Goal: Communication & Community: Answer question/provide support

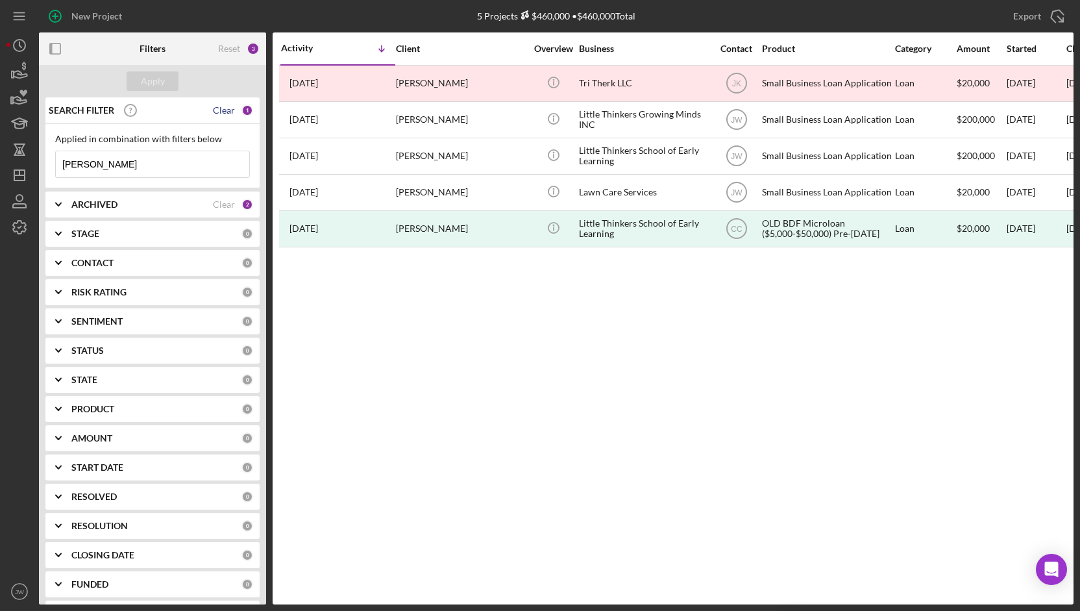
click at [224, 112] on div "Clear" at bounding box center [224, 110] width 22 height 10
click at [151, 78] on div "Apply" at bounding box center [153, 80] width 24 height 19
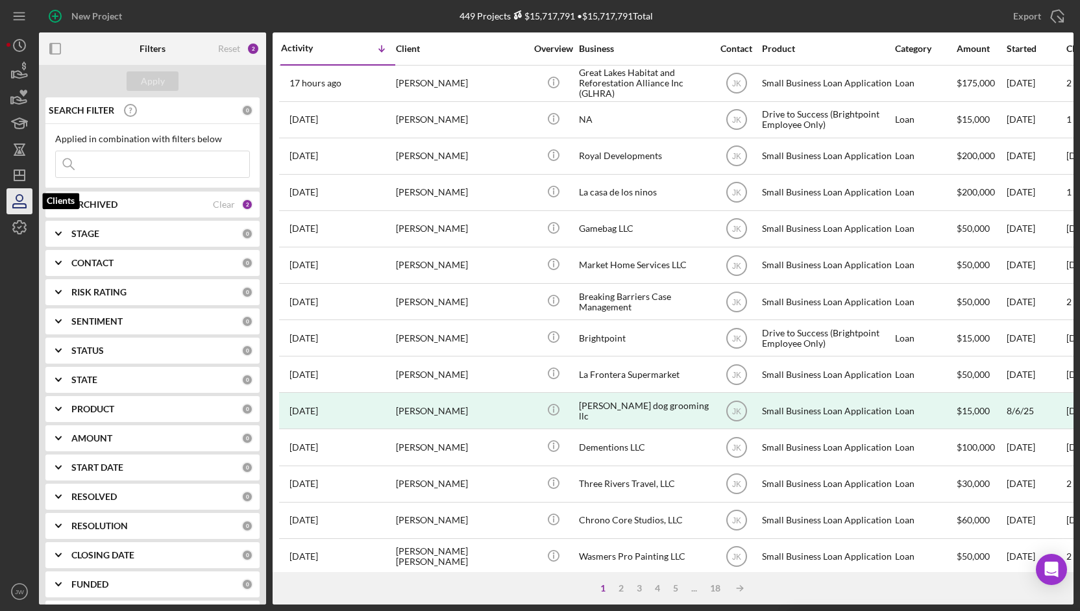
click at [9, 201] on icon "button" at bounding box center [19, 201] width 32 height 32
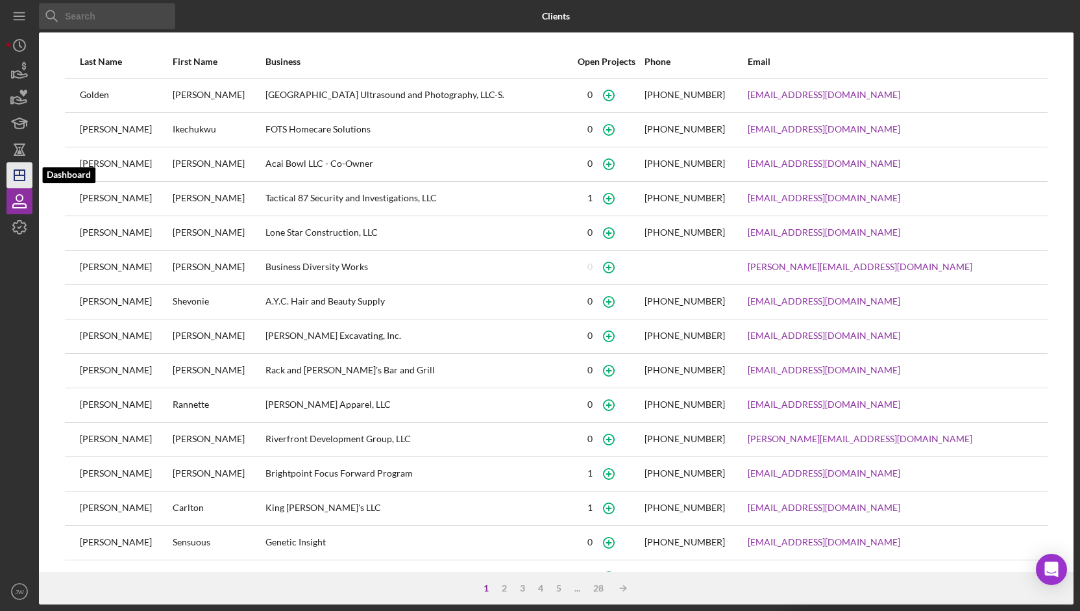
click at [12, 175] on icon "Icon/Dashboard" at bounding box center [19, 175] width 32 height 32
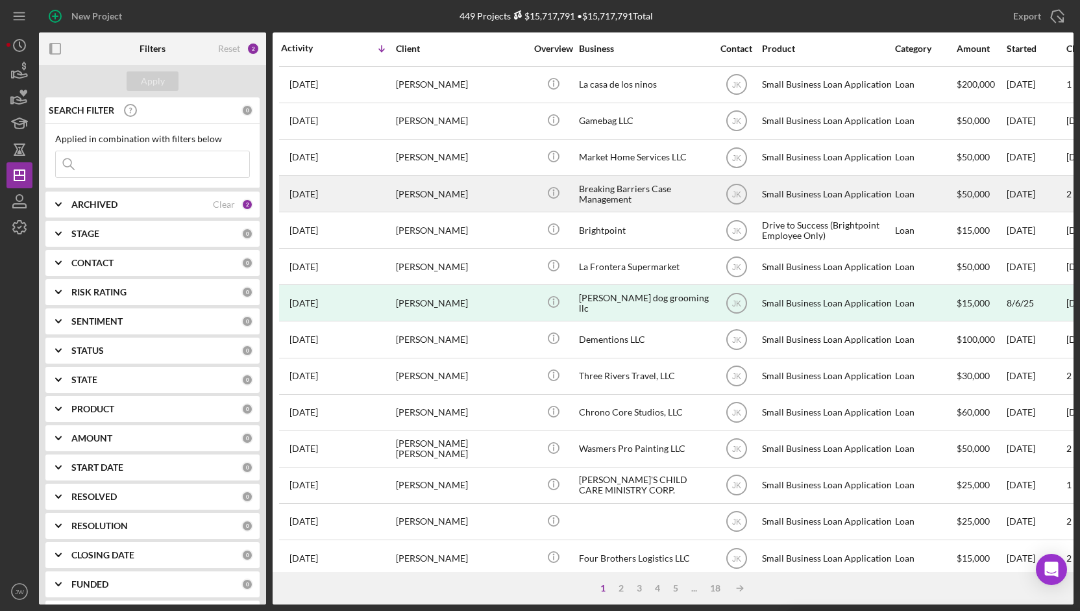
scroll to position [65, 0]
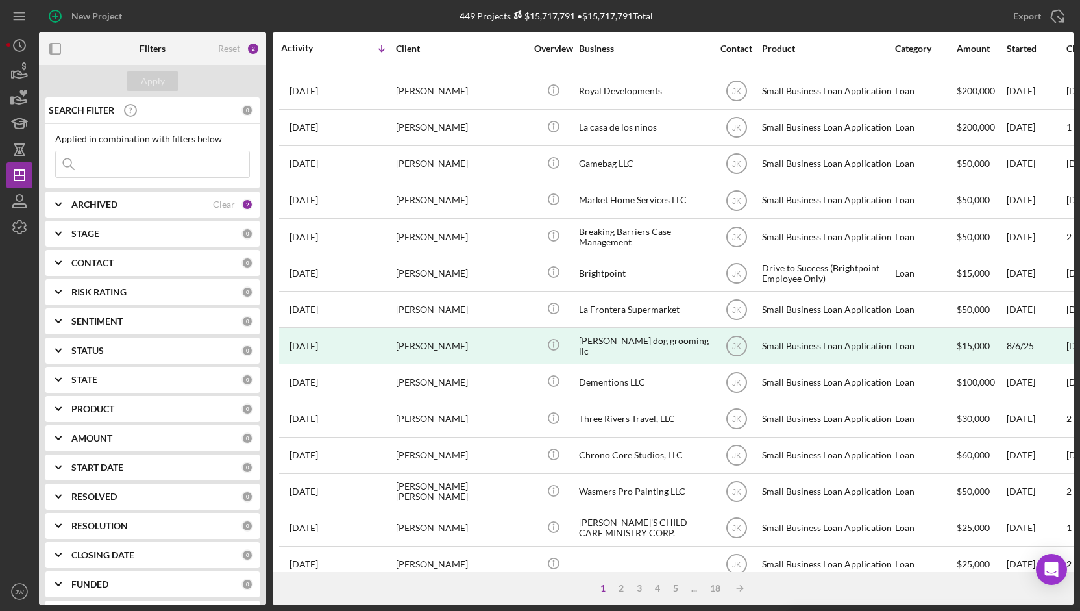
click at [76, 195] on div "ARCHIVED Clear 2" at bounding box center [162, 204] width 182 height 26
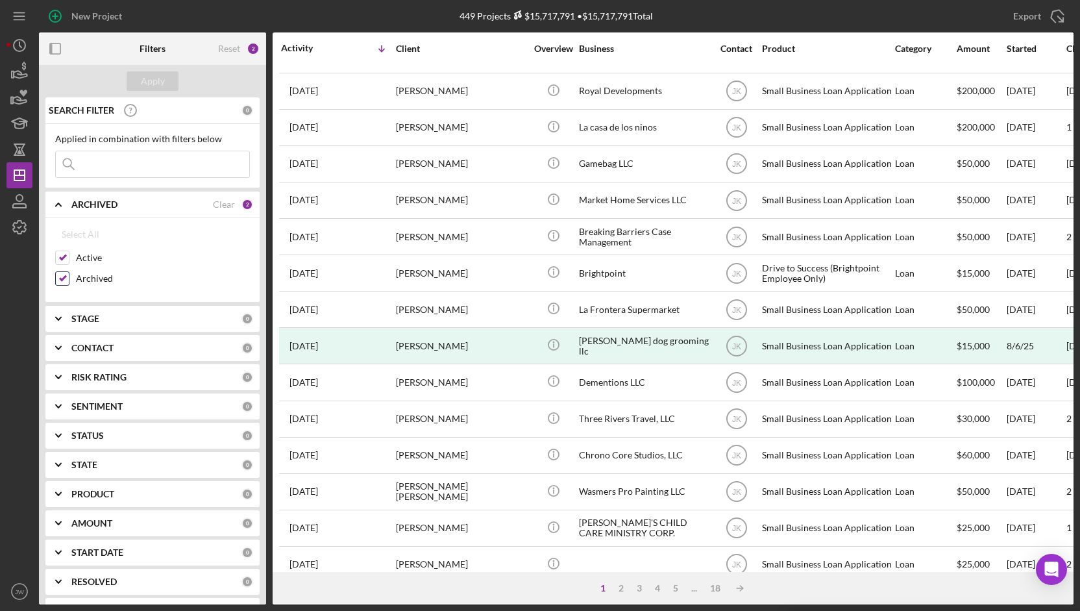
click at [58, 276] on input "Archived" at bounding box center [62, 278] width 13 height 13
checkbox input "false"
click at [149, 82] on div "Apply" at bounding box center [153, 80] width 24 height 19
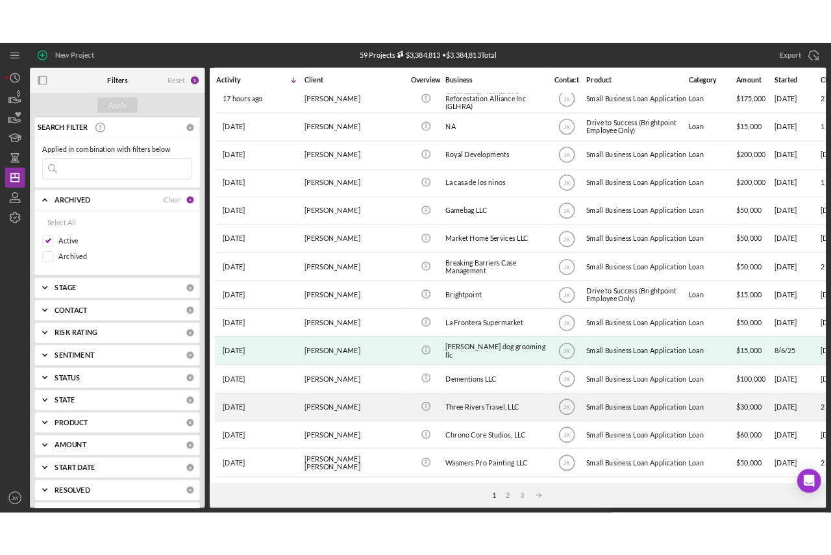
scroll to position [0, 0]
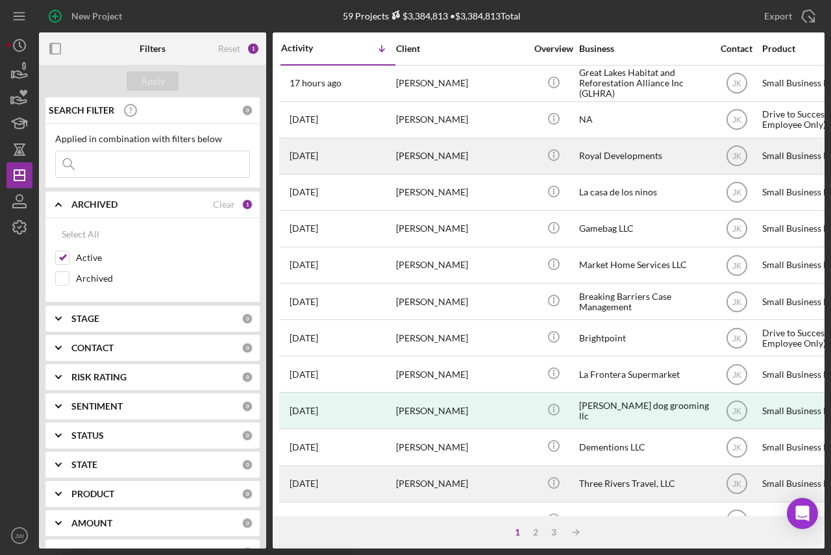
click at [478, 156] on div "[PERSON_NAME]" at bounding box center [461, 156] width 130 height 34
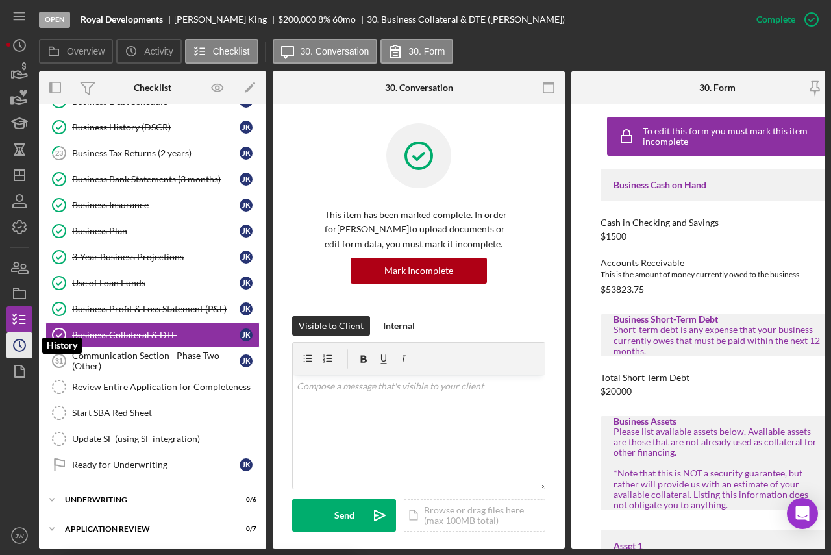
scroll to position [322, 0]
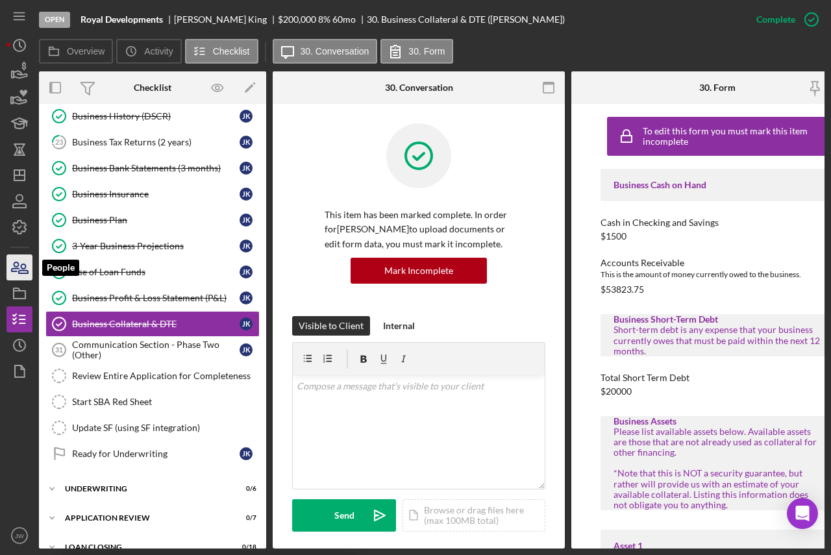
click at [26, 273] on icon "button" at bounding box center [23, 268] width 9 height 9
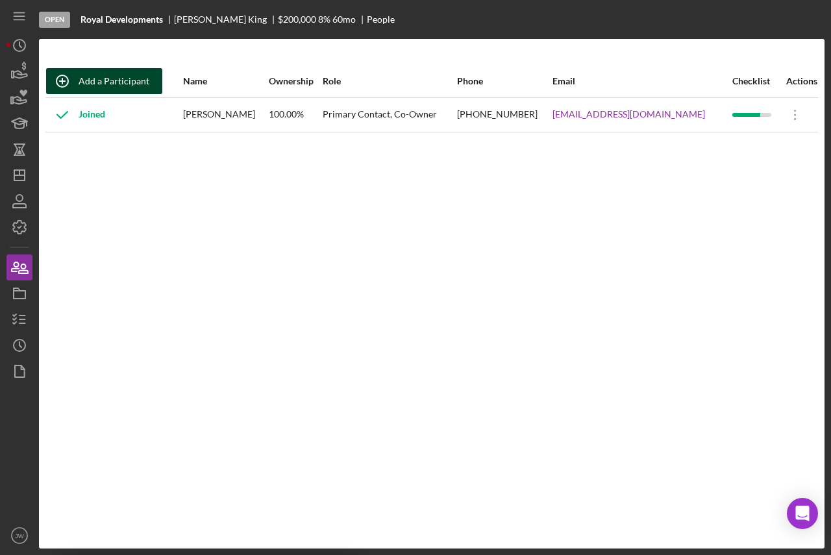
click at [133, 71] on div "Add a Participant" at bounding box center [114, 81] width 71 height 26
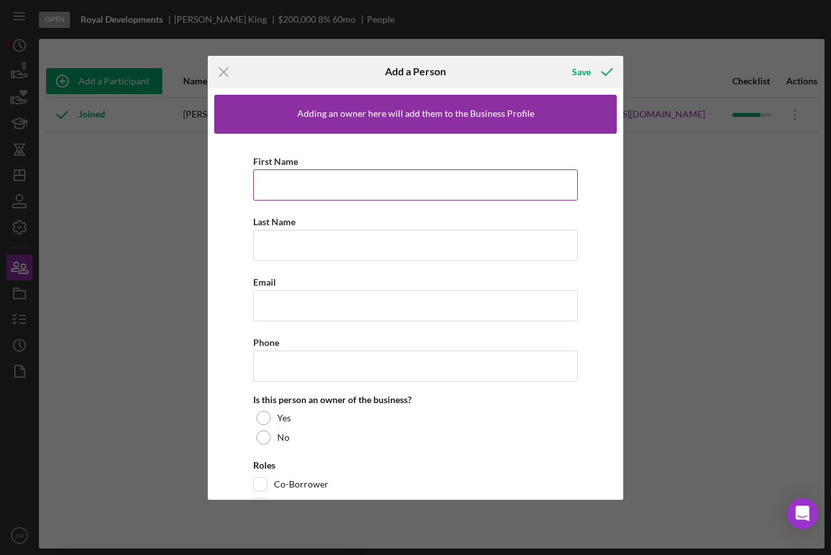
click at [295, 189] on input "First Name" at bounding box center [415, 184] width 324 height 31
type input "[PERSON_NAME]"
type input "King"
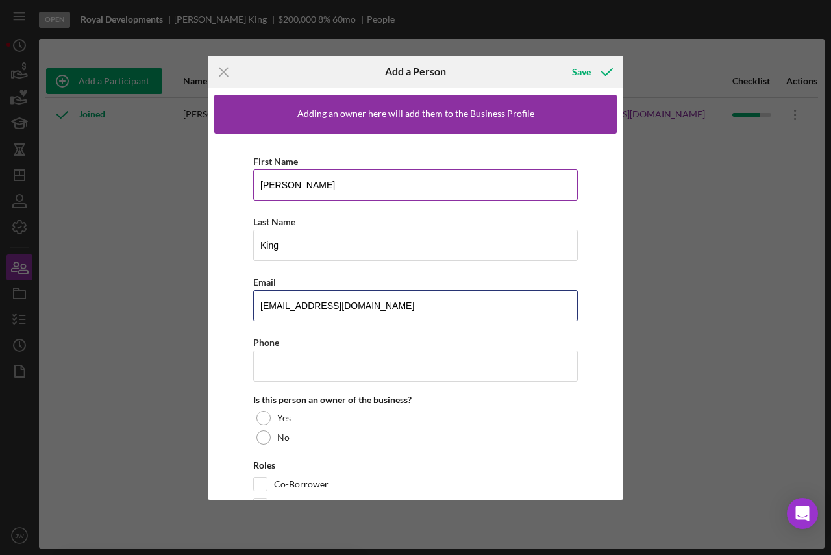
type input "[EMAIL_ADDRESS][DOMAIN_NAME]"
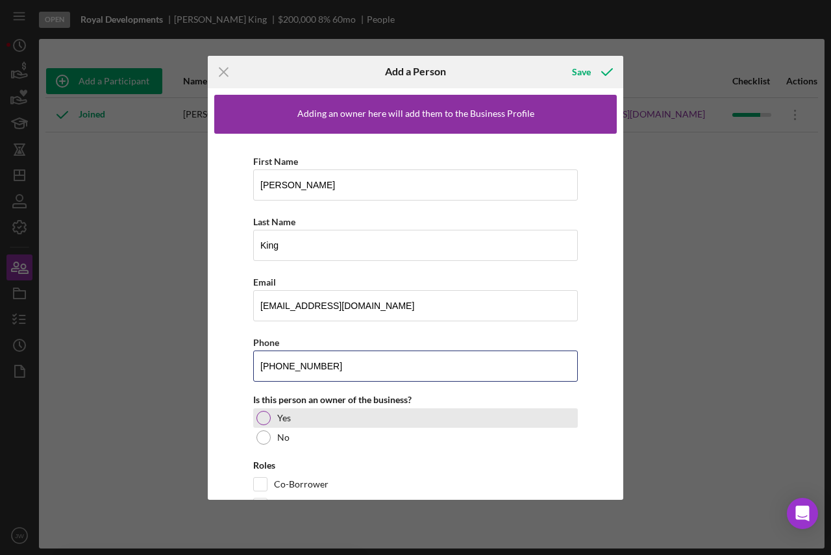
type input "[PHONE_NUMBER]"
click at [263, 415] on div at bounding box center [263, 418] width 14 height 14
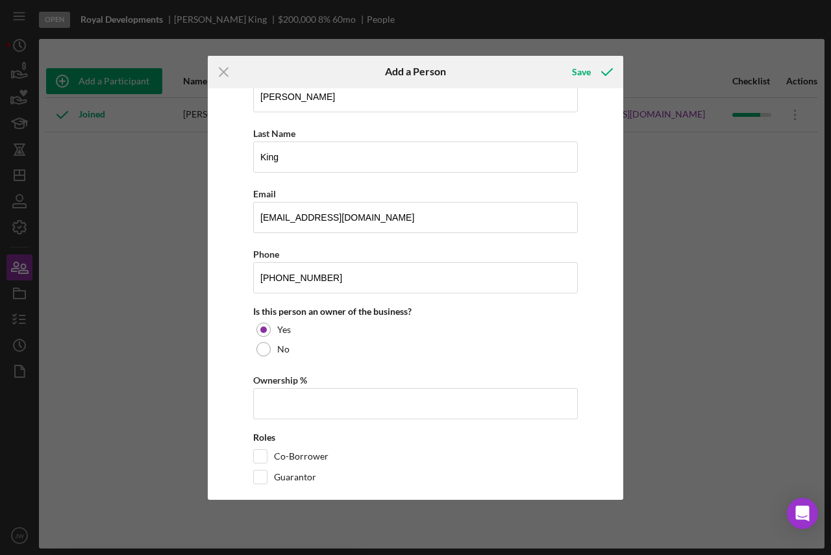
scroll to position [105, 0]
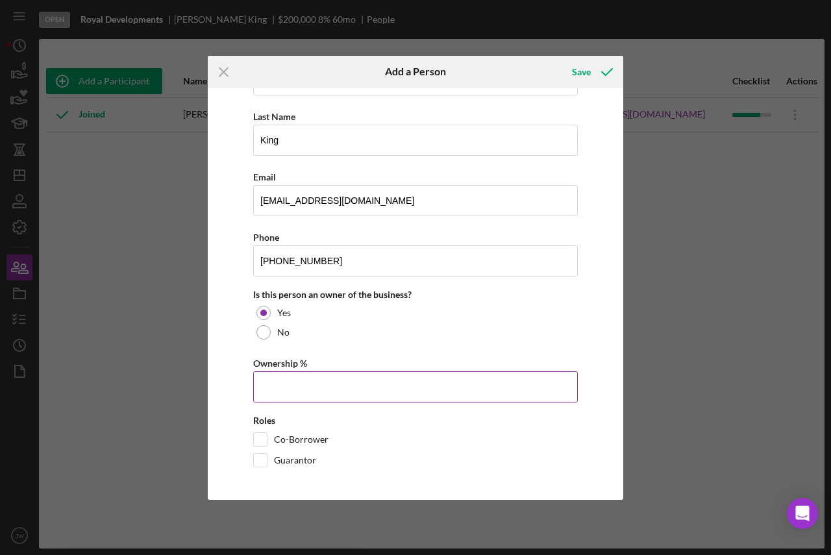
click at [317, 382] on input "Ownership %" at bounding box center [415, 386] width 324 height 31
type input "1.00%"
click at [265, 461] on input "Guarantor" at bounding box center [260, 460] width 13 height 13
checkbox input "true"
click at [261, 435] on input "Co-Borrower" at bounding box center [260, 439] width 13 height 13
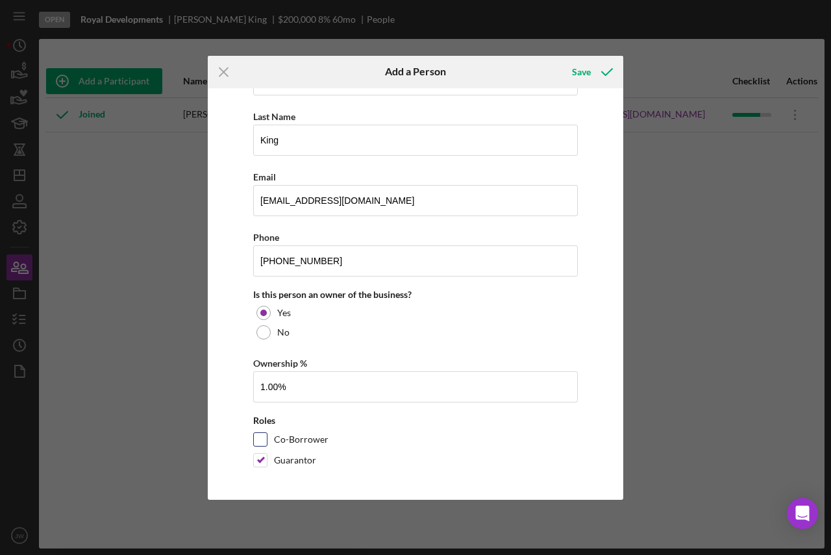
checkbox input "true"
drag, startPoint x: 293, startPoint y: 385, endPoint x: 241, endPoint y: 387, distance: 52.6
click at [241, 387] on div "First Name [PERSON_NAME] Last Name [PERSON_NAME] Email [EMAIL_ADDRESS][DOMAIN_N…" at bounding box center [415, 261] width 402 height 465
click at [591, 300] on div "First Name [PERSON_NAME] Last Name [PERSON_NAME] Email [EMAIL_ADDRESS][DOMAIN_N…" at bounding box center [415, 261] width 402 height 465
click at [596, 72] on icon "button" at bounding box center [606, 72] width 32 height 32
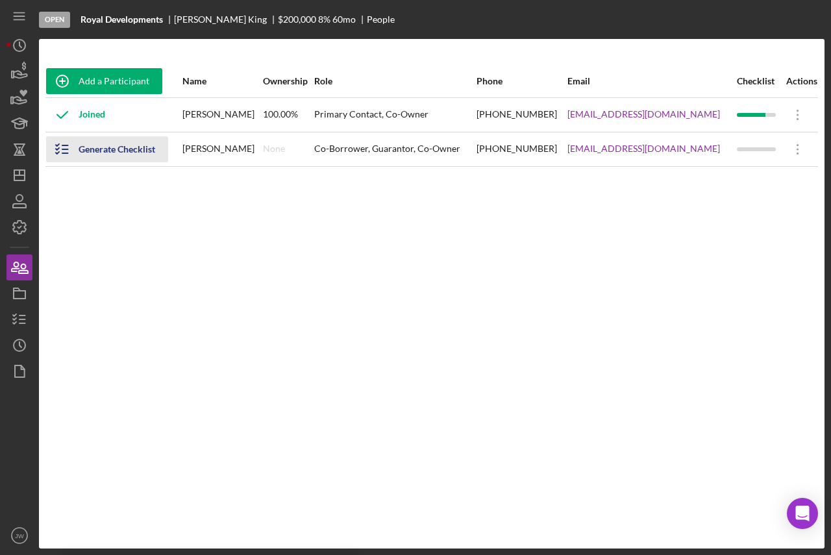
click at [94, 149] on div "Generate Checklist" at bounding box center [117, 149] width 77 height 26
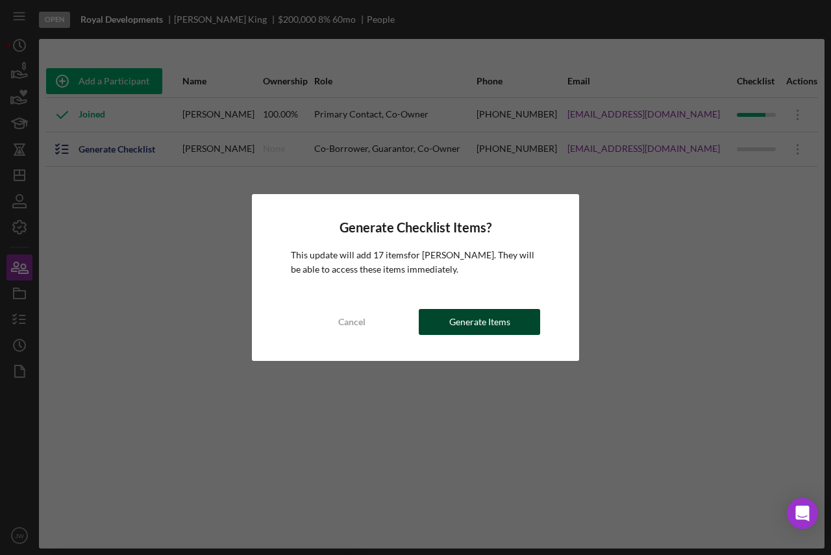
click at [494, 317] on div "Generate Items" at bounding box center [479, 322] width 61 height 26
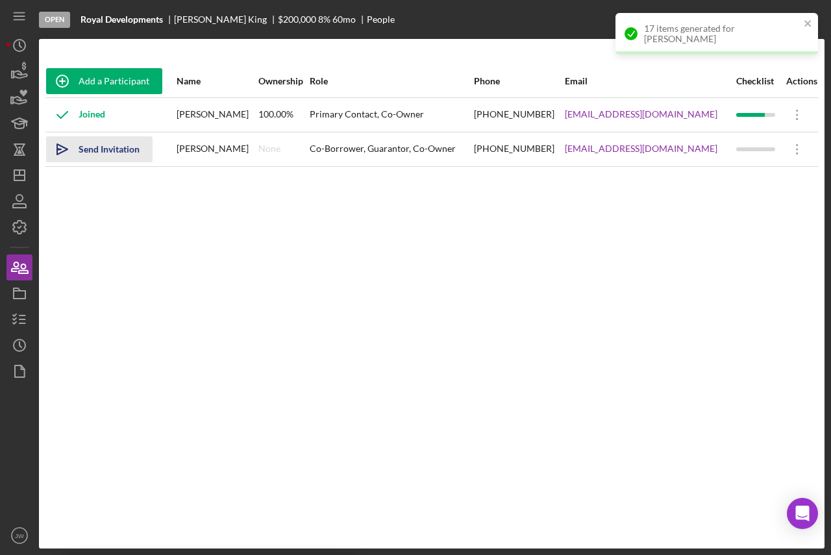
click at [98, 149] on div "Send Invitation" at bounding box center [109, 149] width 61 height 26
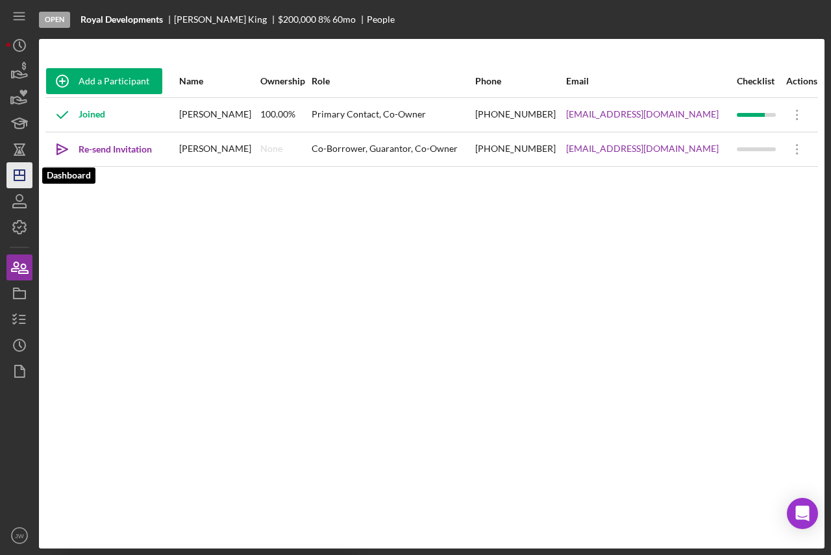
click at [19, 170] on polygon "button" at bounding box center [19, 175] width 10 height 10
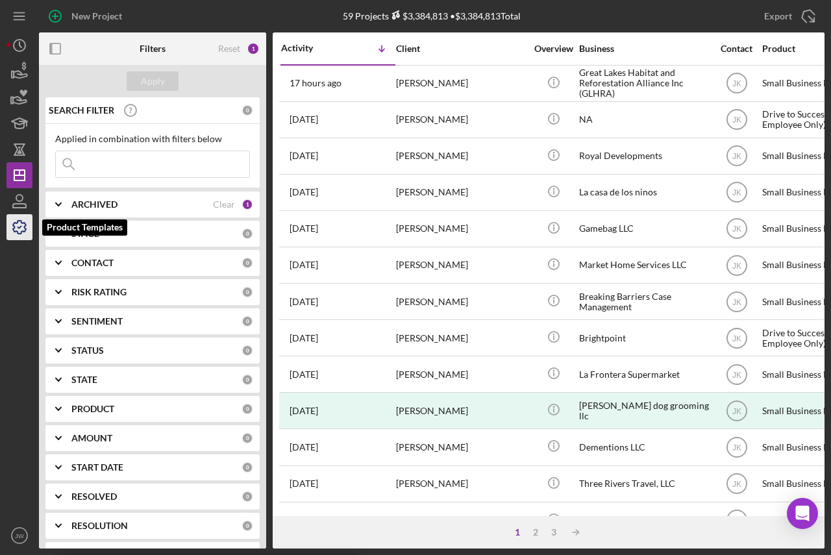
click at [15, 226] on icon "button" at bounding box center [19, 227] width 32 height 32
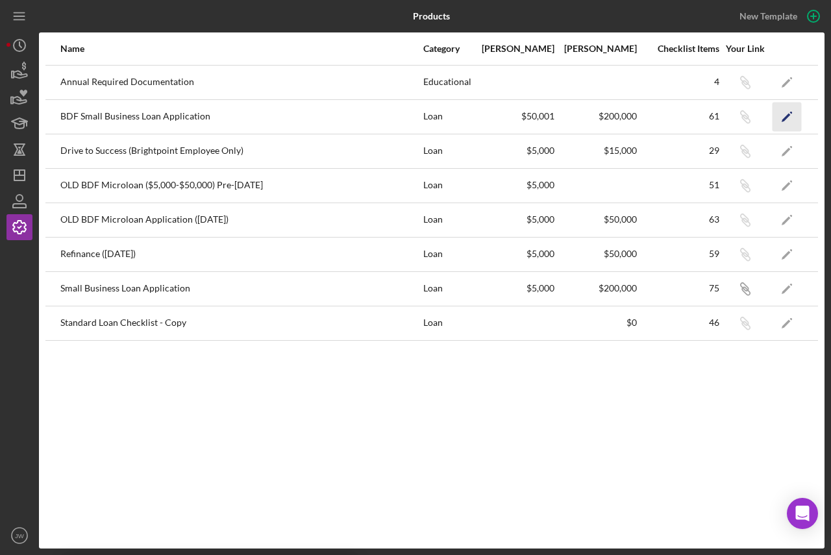
click at [783, 119] on polygon "button" at bounding box center [785, 117] width 9 height 9
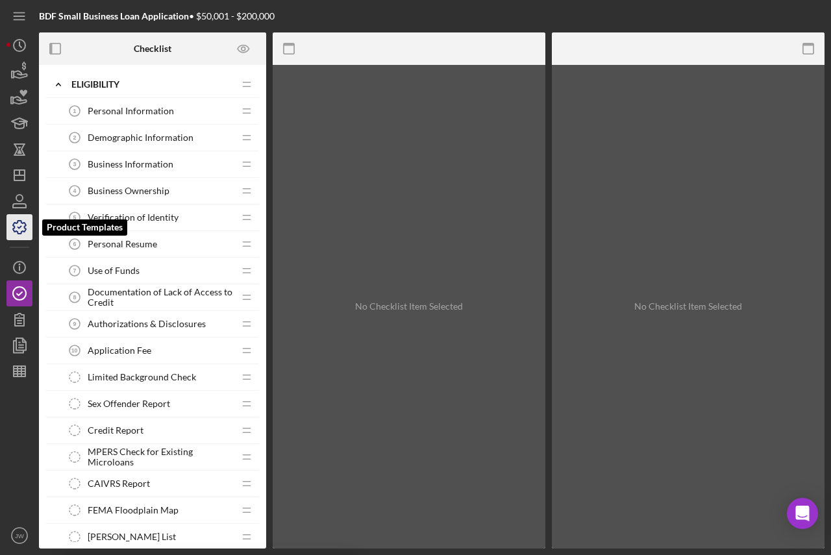
click at [17, 227] on icon "button" at bounding box center [19, 227] width 32 height 32
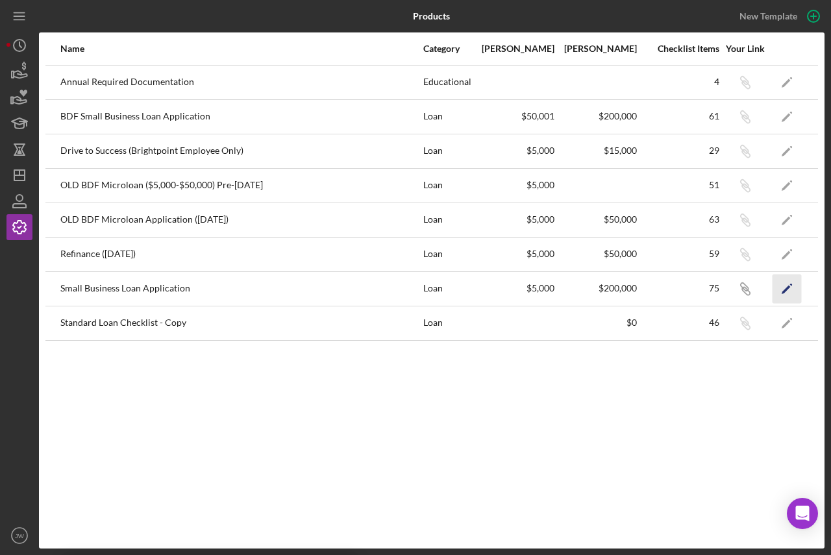
click at [788, 285] on icon "Icon/Edit" at bounding box center [786, 288] width 29 height 29
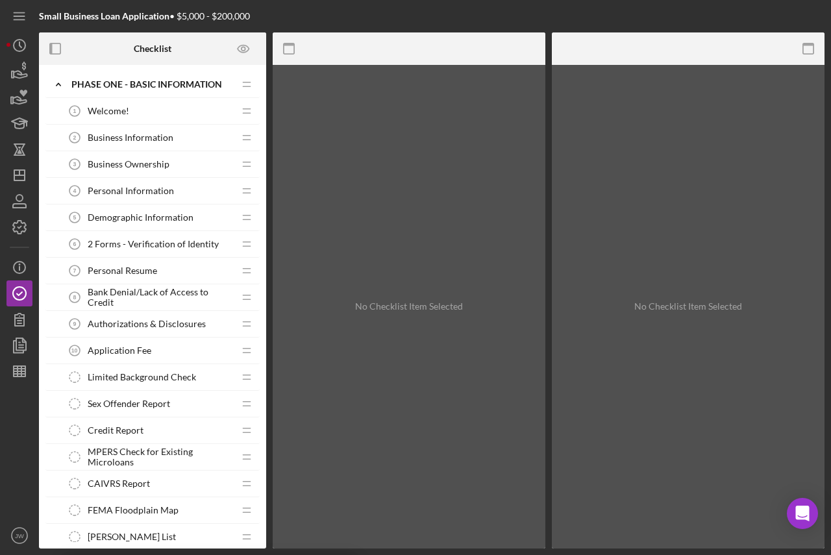
click at [93, 108] on span "Welcome!" at bounding box center [109, 111] width 42 height 10
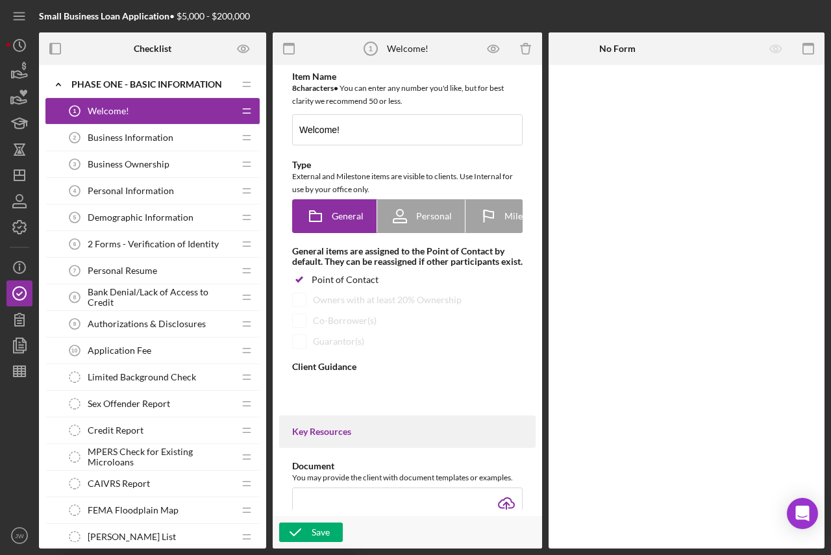
type textarea "<div> <p><mark>Thank you for starting your business loan application with BDF!&…"
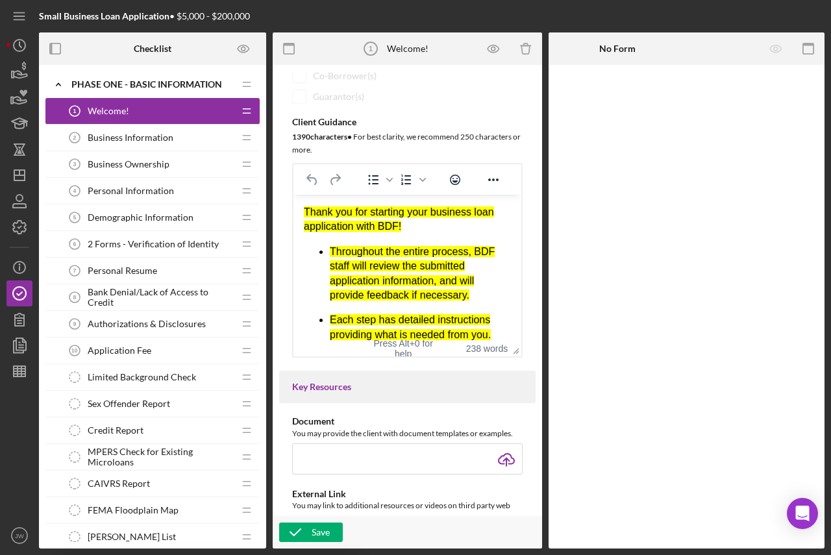
scroll to position [260, 0]
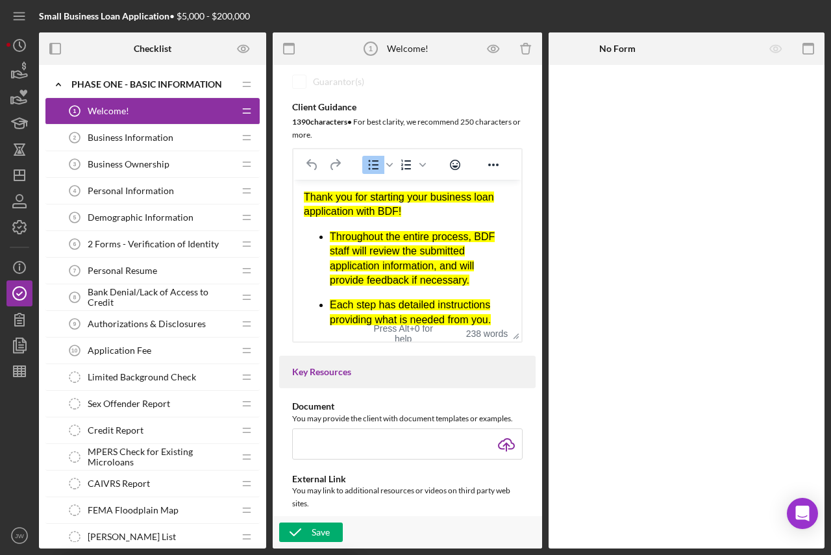
click at [328, 237] on ul "Throughout the entire process, BDF staff will review the submitted application …" at bounding box center [407, 527] width 207 height 594
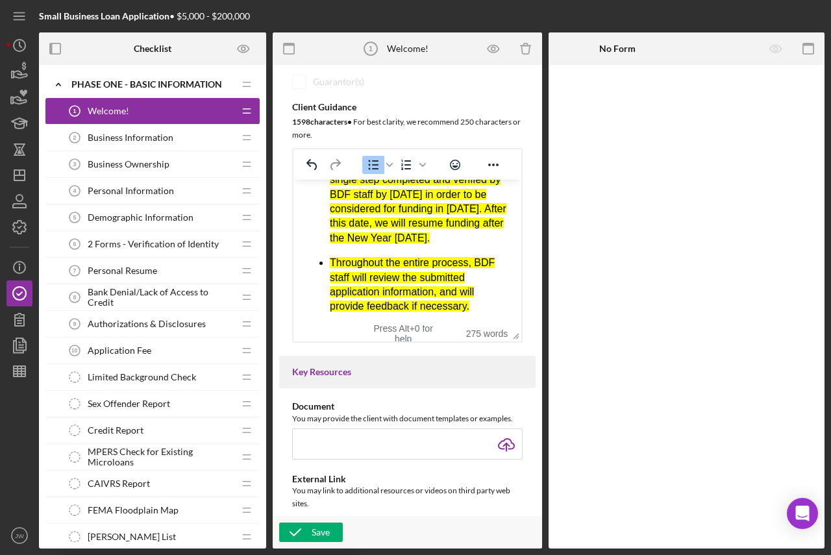
scroll to position [136, 0]
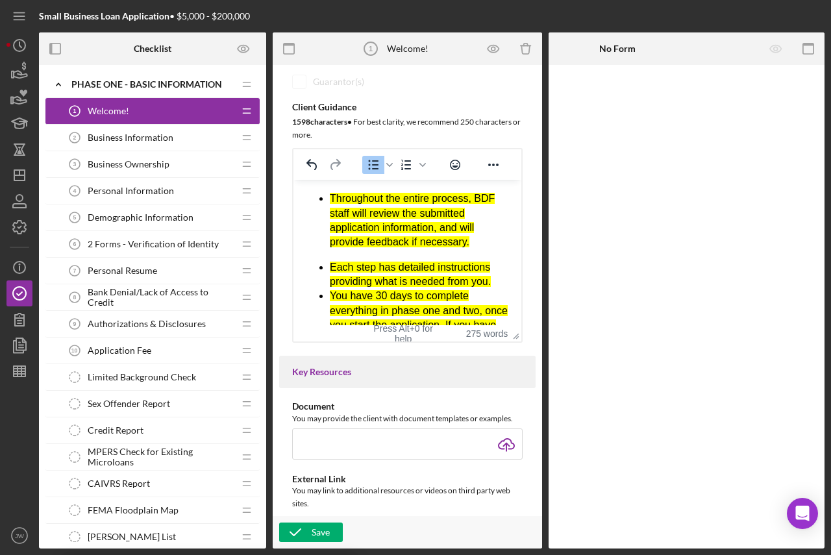
click at [472, 250] on p "Throughout the entire process, BDF staff will review the submitted application …" at bounding box center [420, 220] width 181 height 58
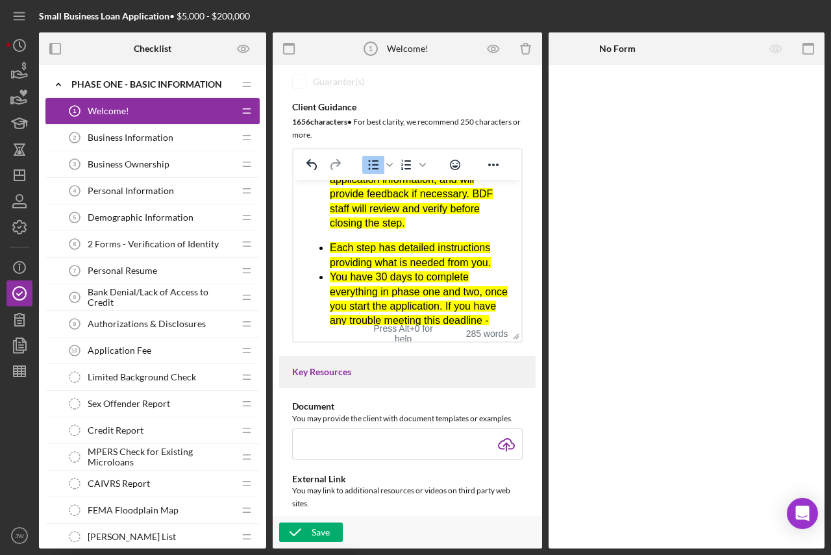
scroll to position [189, 0]
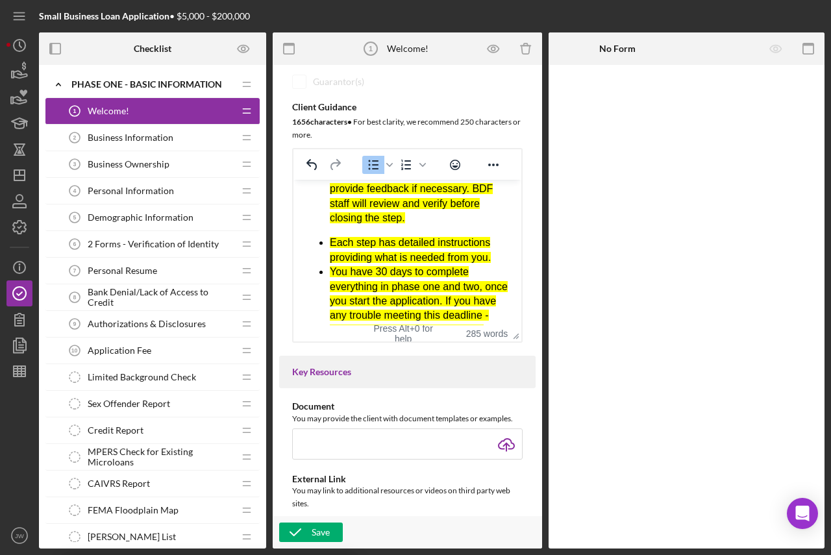
drag, startPoint x: 358, startPoint y: 245, endPoint x: 322, endPoint y: 288, distance: 56.7
click at [330, 288] on li "You have 30 days to complete everything in phase one and two, once you start th…" at bounding box center [420, 316] width 181 height 102
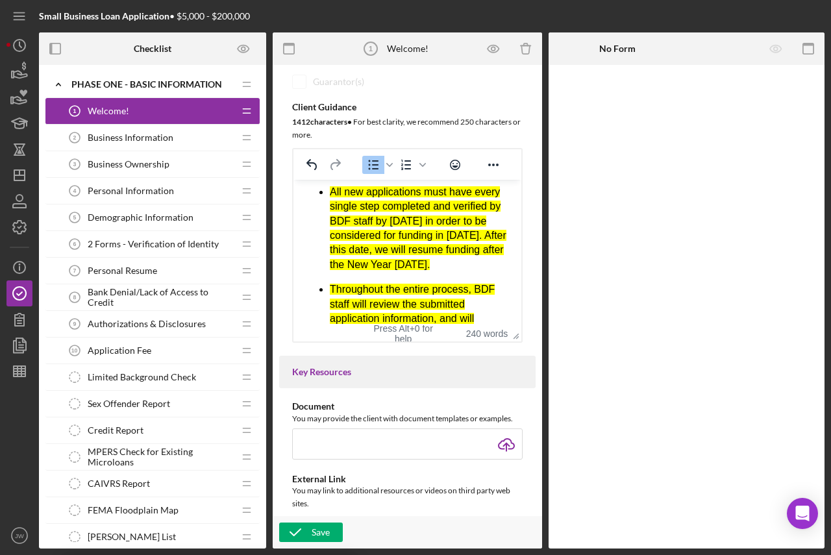
scroll to position [65, 0]
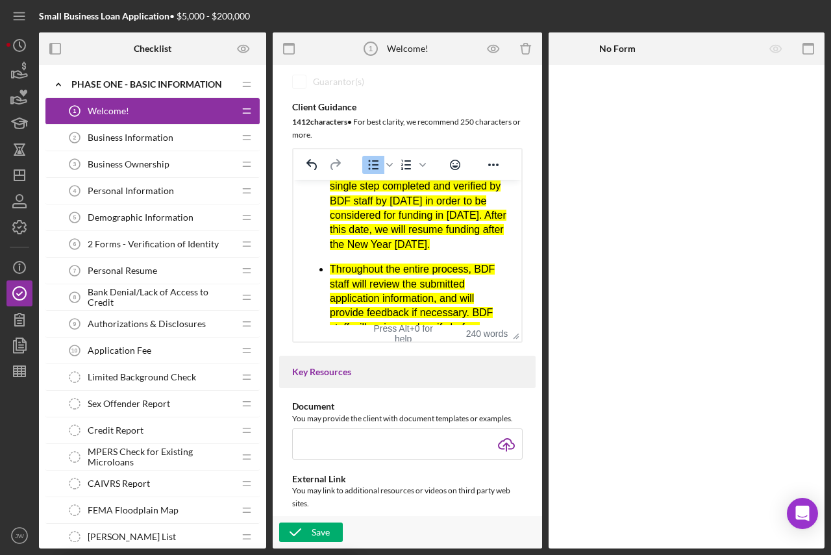
click at [367, 252] on li "All new applications must have every single step completed and verified by BDF …" at bounding box center [420, 208] width 181 height 87
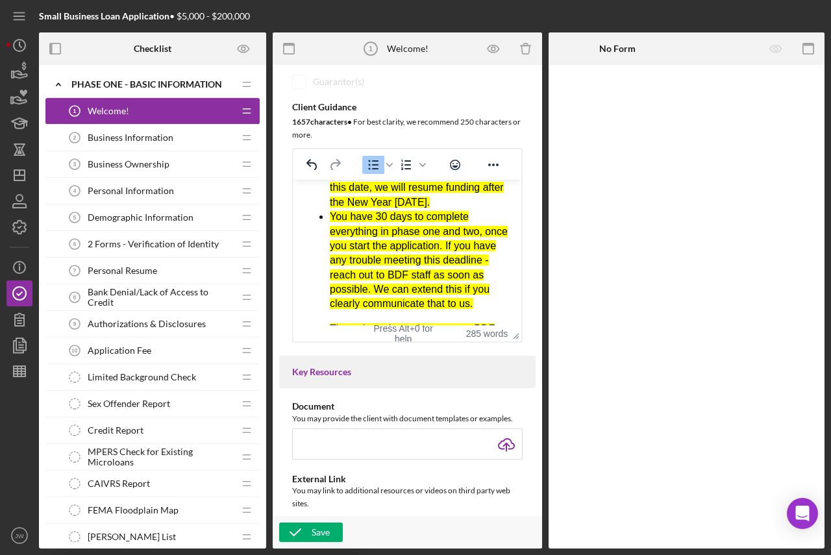
scroll to position [130, 0]
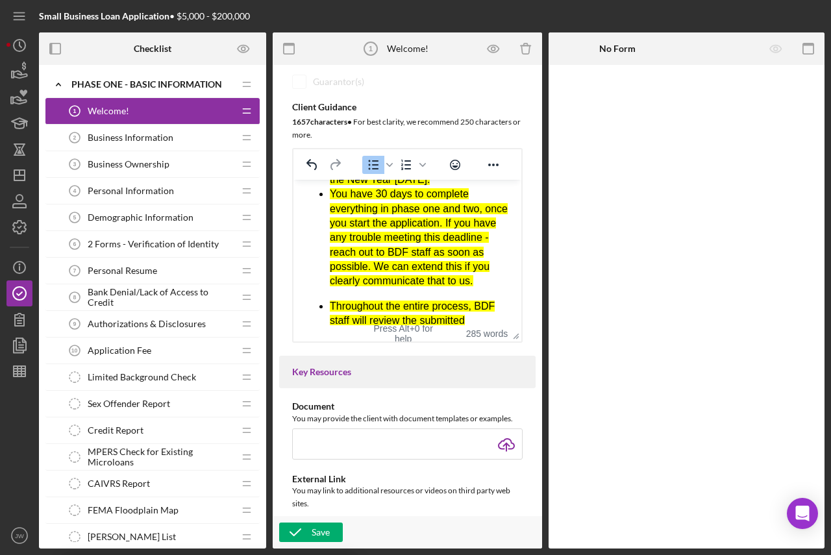
click at [467, 208] on li "You have 30 days to complete everything in phase one and two, once you start th…" at bounding box center [420, 238] width 181 height 102
drag, startPoint x: 389, startPoint y: 223, endPoint x: 330, endPoint y: 206, distance: 61.4
click at [330, 206] on mark "You have 30 days to complete everything in phase one and two, once you start th…" at bounding box center [419, 237] width 178 height 98
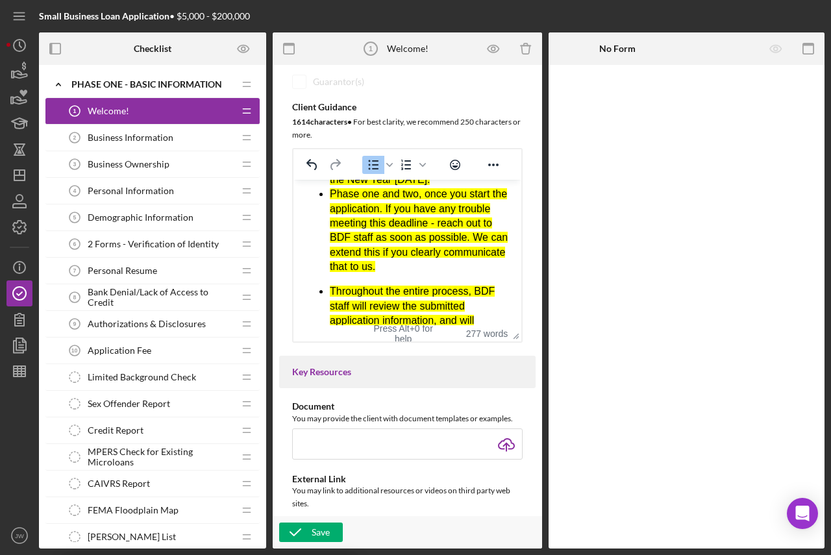
click at [418, 212] on mark "Phase one and two, once you start the application. If you have any trouble meet…" at bounding box center [419, 230] width 178 height 84
drag, startPoint x: 426, startPoint y: 225, endPoint x: 327, endPoint y: 208, distance: 100.0
click at [327, 208] on ul "All new applications must have every single step completed and verified by BDF …" at bounding box center [407, 460] width 207 height 720
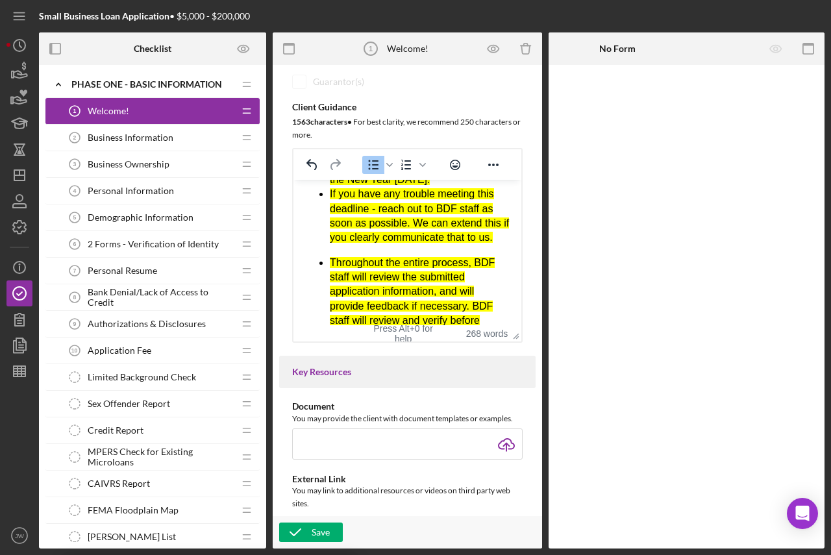
drag, startPoint x: 410, startPoint y: 237, endPoint x: 413, endPoint y: 266, distance: 28.7
click at [413, 245] on li "If you have any trouble meeting this deadline - reach out to BDF staff as soon …" at bounding box center [420, 216] width 181 height 58
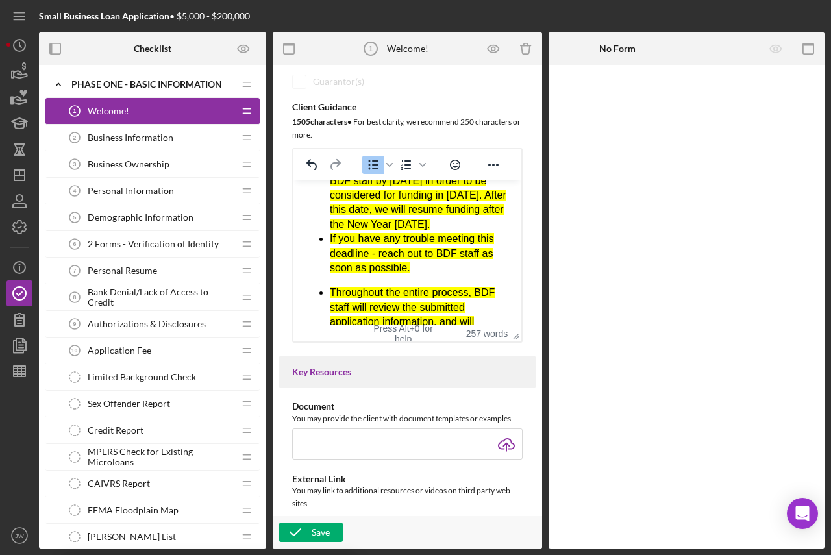
scroll to position [65, 0]
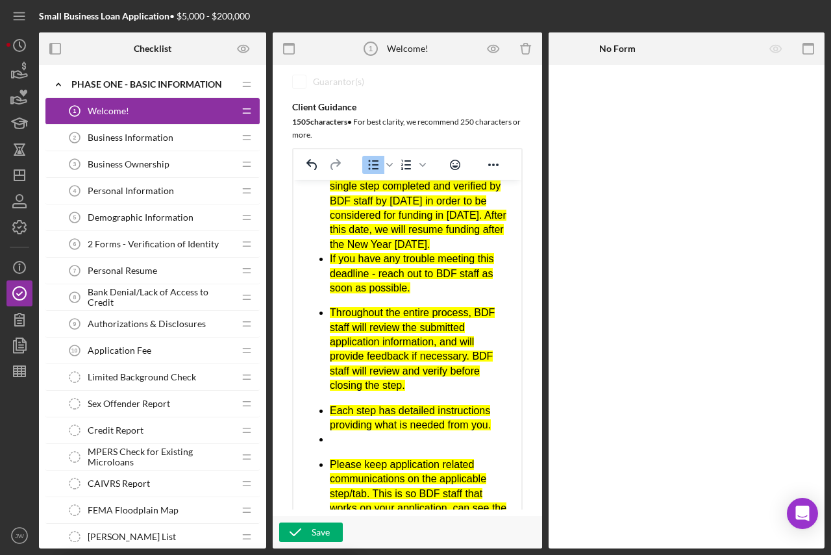
drag, startPoint x: 513, startPoint y: 352, endPoint x: 536, endPoint y: 536, distance: 185.0
click at [809, 44] on rect "button" at bounding box center [808, 44] width 10 height 3
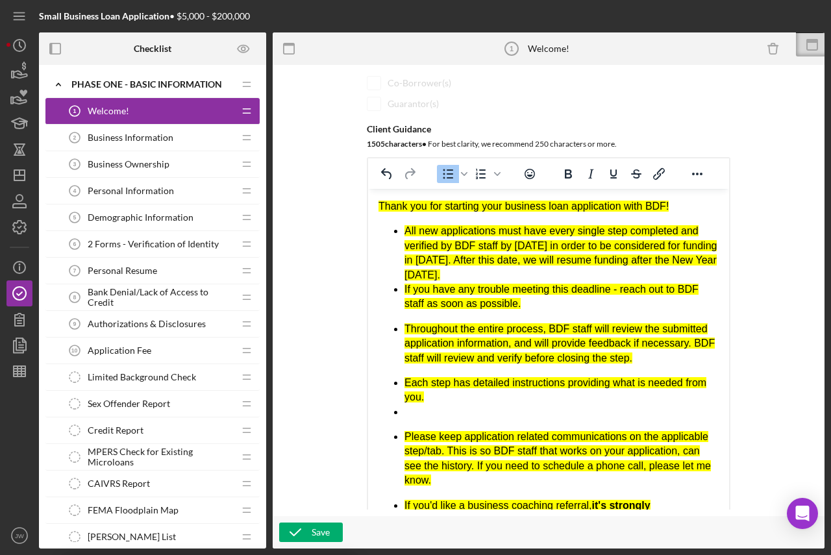
scroll to position [219, 0]
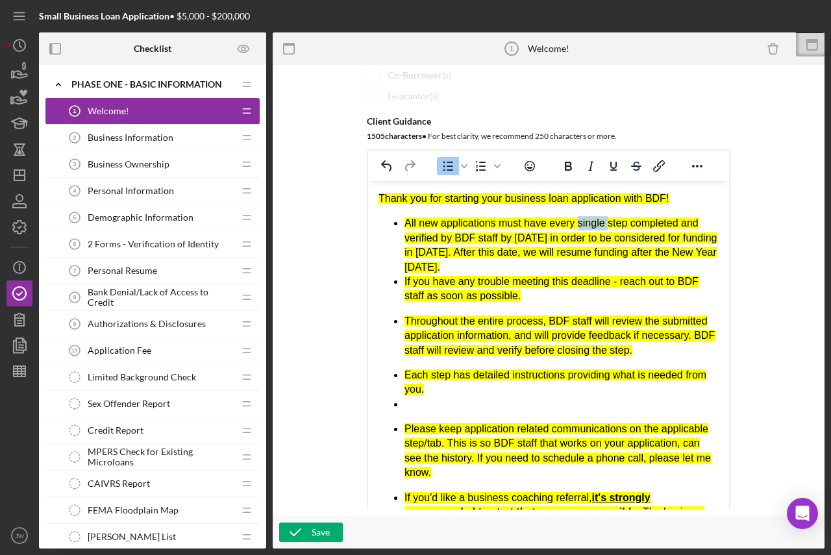
drag, startPoint x: 605, startPoint y: 225, endPoint x: 577, endPoint y: 227, distance: 27.4
click at [577, 227] on mark "All new applications must have every single step completed and verified by BDF …" at bounding box center [560, 244] width 312 height 55
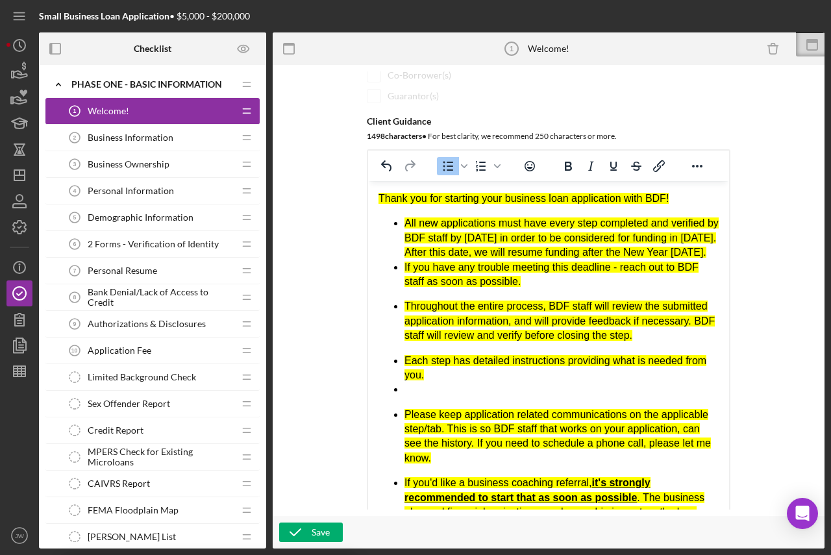
click at [594, 224] on mark "All new applications must have every step completed and verified by BDF staff b…" at bounding box center [561, 237] width 314 height 40
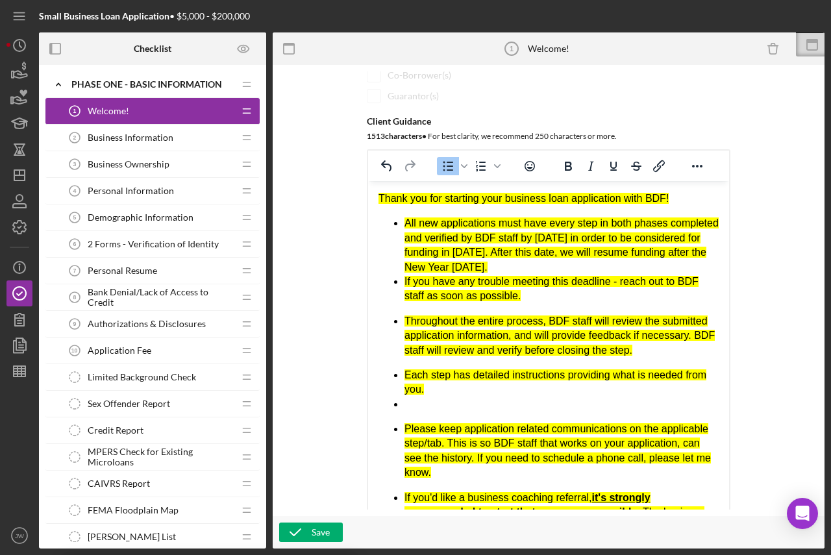
click at [583, 239] on mark "All new applications must have every step in both phases completed and verified…" at bounding box center [561, 244] width 314 height 55
click at [568, 266] on li "All new applications must have every step in both phases completed and verified…" at bounding box center [561, 245] width 314 height 58
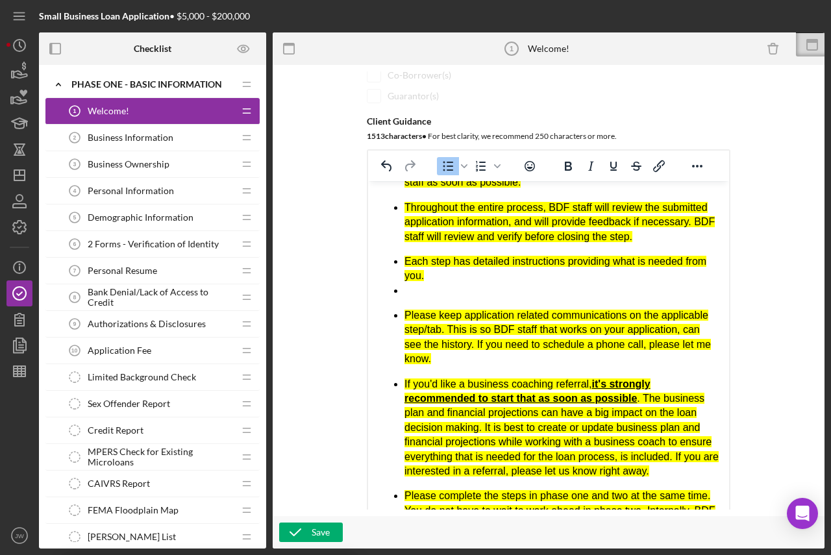
scroll to position [130, 0]
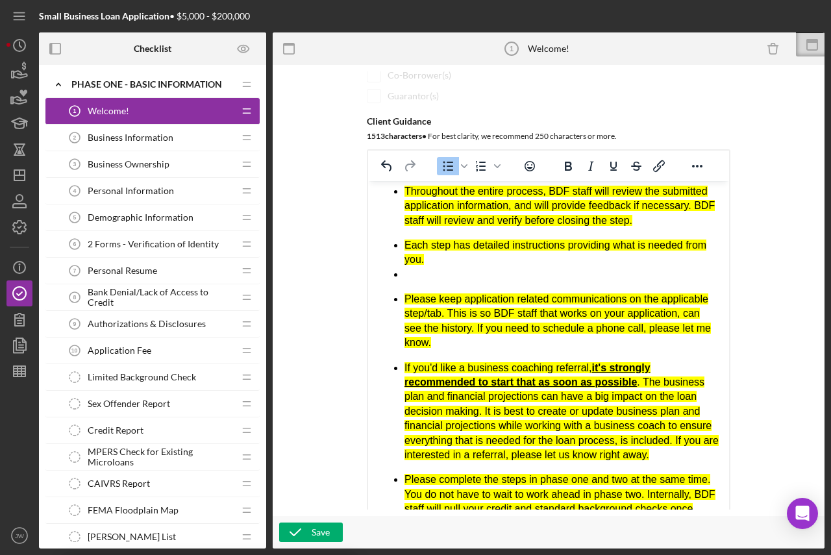
click at [429, 274] on li "Rich Text Area. Press ALT-0 for help." at bounding box center [561, 274] width 314 height 14
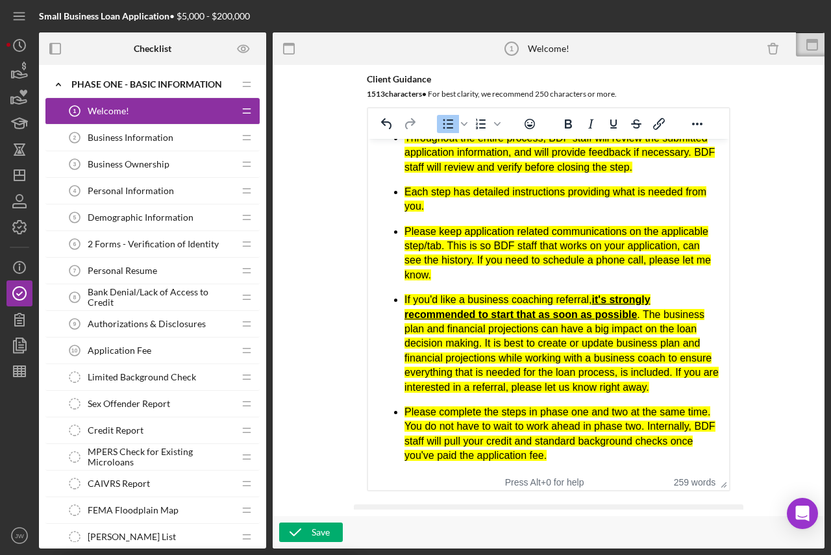
scroll to position [284, 0]
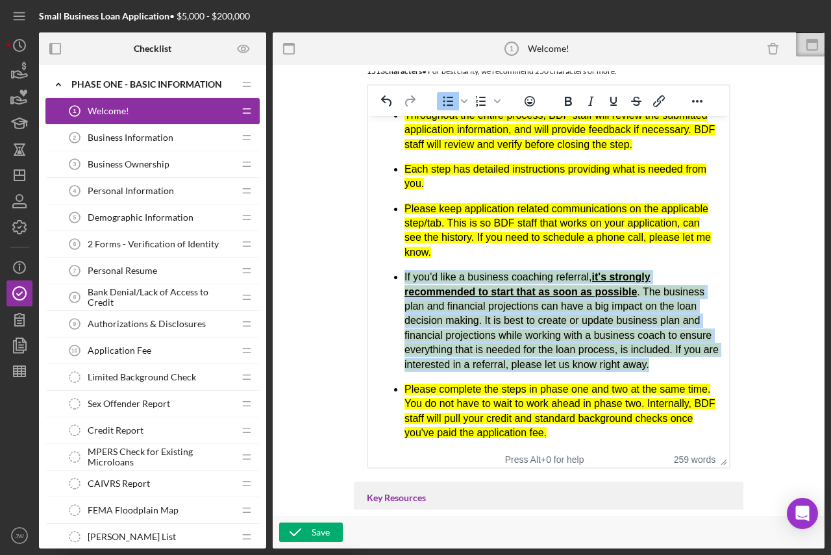
drag, startPoint x: 696, startPoint y: 364, endPoint x: 401, endPoint y: 274, distance: 307.9
click at [401, 274] on ul "All new applications must have every step in both phases completed and verified…" at bounding box center [548, 225] width 340 height 430
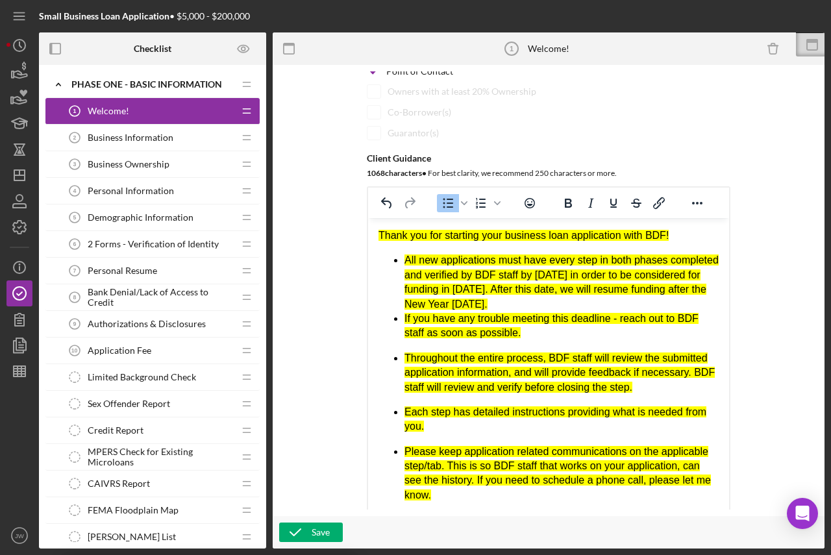
scroll to position [154, 0]
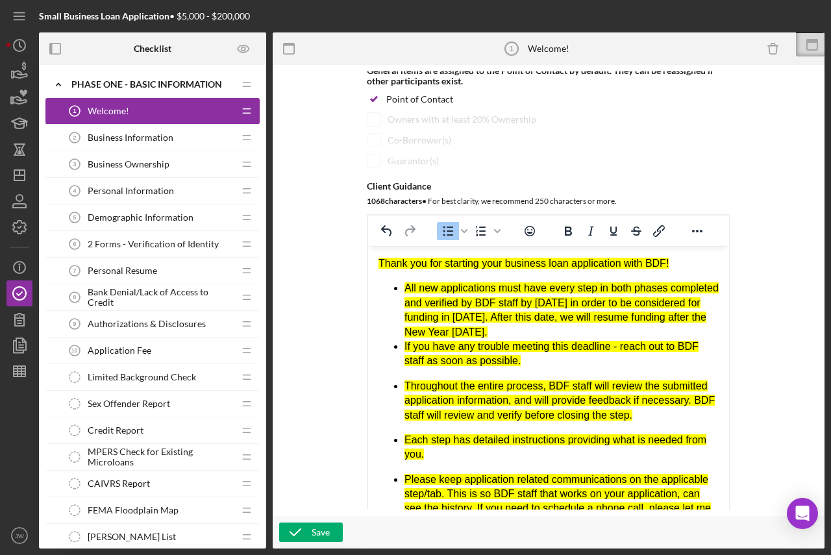
click at [537, 360] on li "If you have any trouble meeting this deadline - reach out to BDF staff as soon …" at bounding box center [561, 353] width 314 height 29
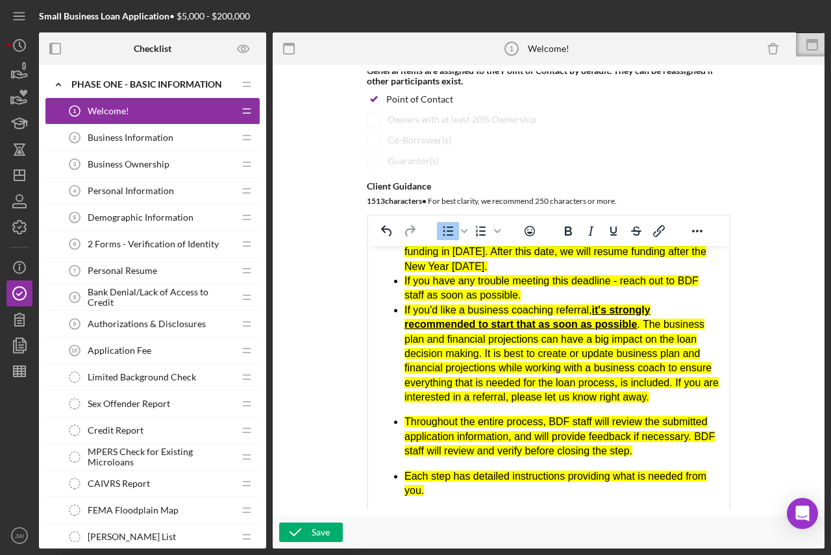
scroll to position [130, 0]
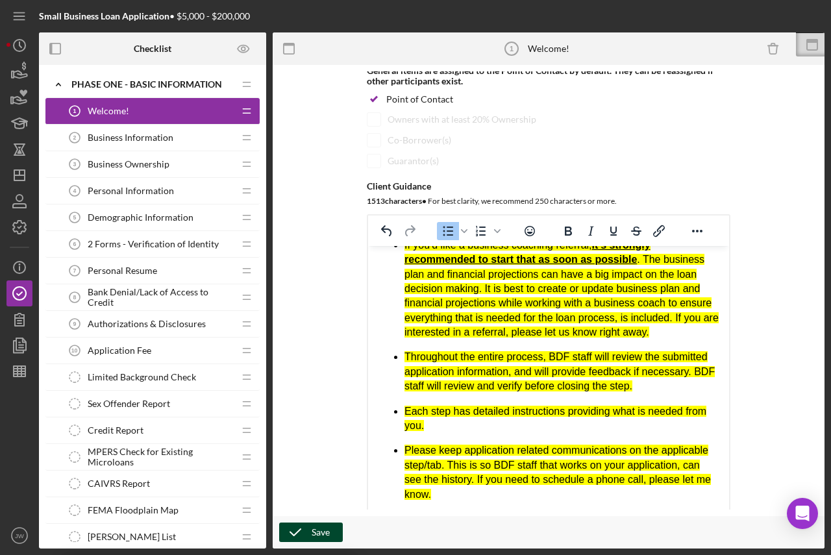
click at [322, 526] on div "Save" at bounding box center [320, 531] width 18 height 19
click at [19, 171] on icon "Icon/Dashboard" at bounding box center [19, 175] width 32 height 32
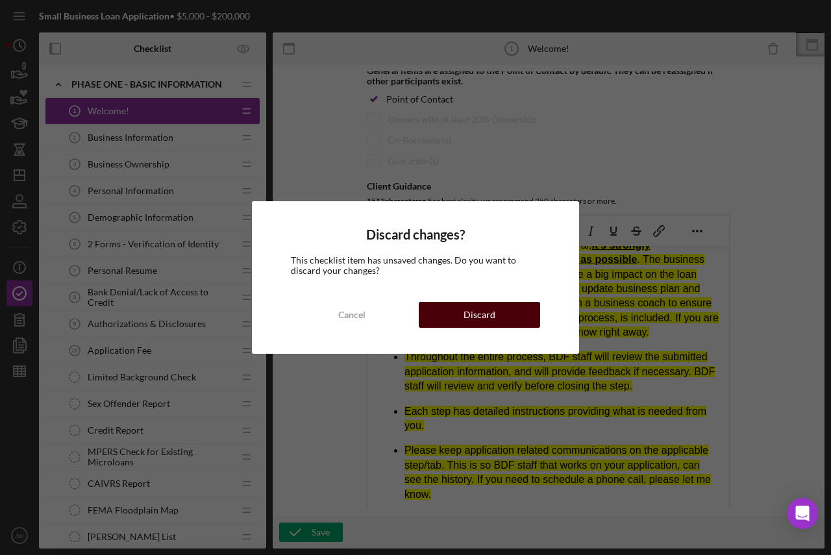
click at [510, 312] on button "Discard" at bounding box center [479, 315] width 121 height 26
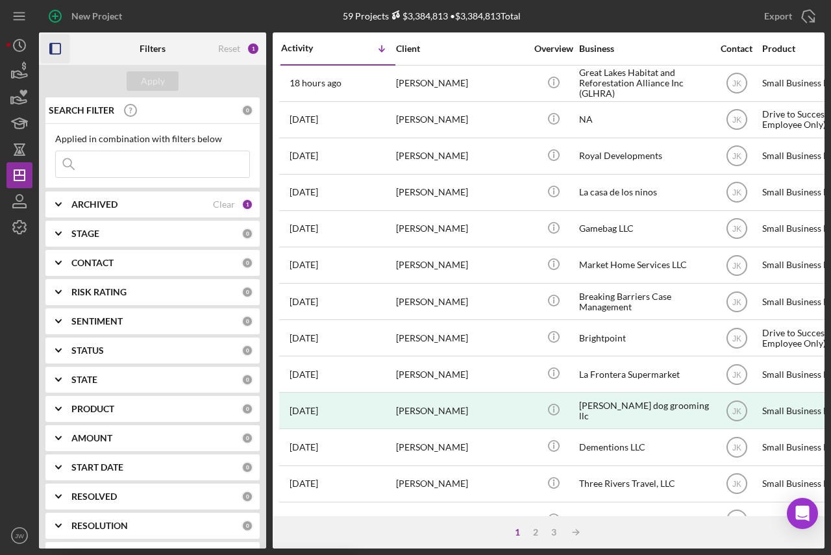
click at [60, 43] on icon "button" at bounding box center [55, 48] width 29 height 29
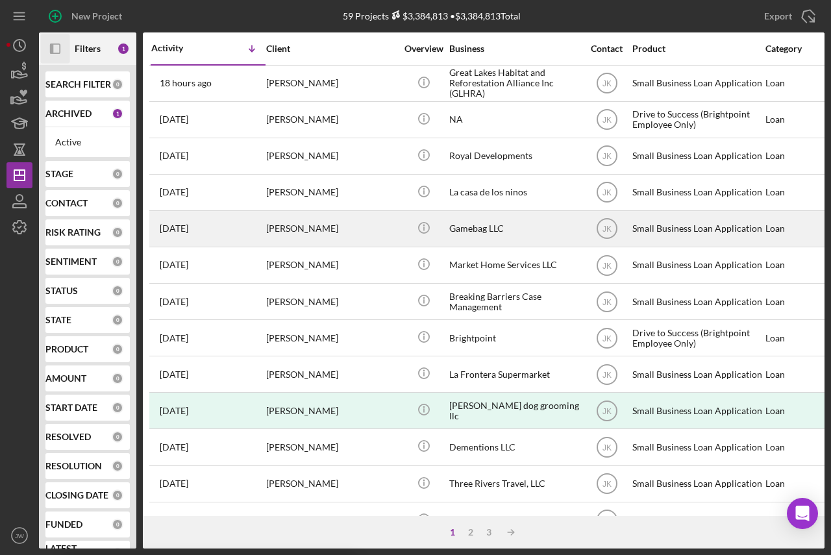
click at [515, 228] on div "Gamebag LLC" at bounding box center [514, 229] width 130 height 34
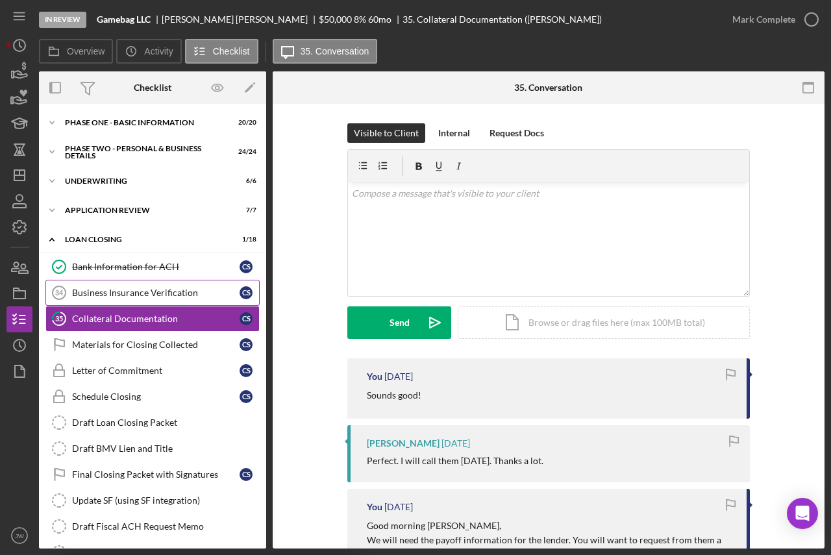
click at [110, 293] on div "Business Insurance Verification" at bounding box center [155, 292] width 167 height 10
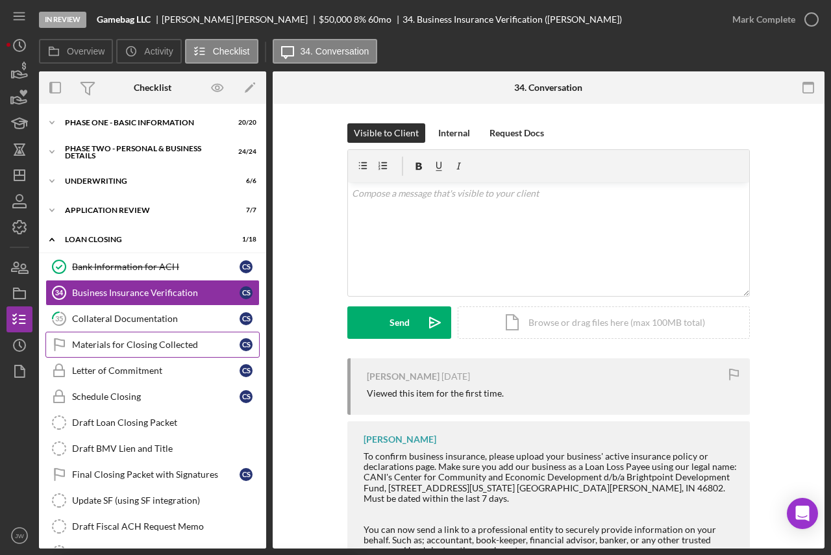
click at [129, 347] on div "Materials for Closing Collected" at bounding box center [155, 344] width 167 height 10
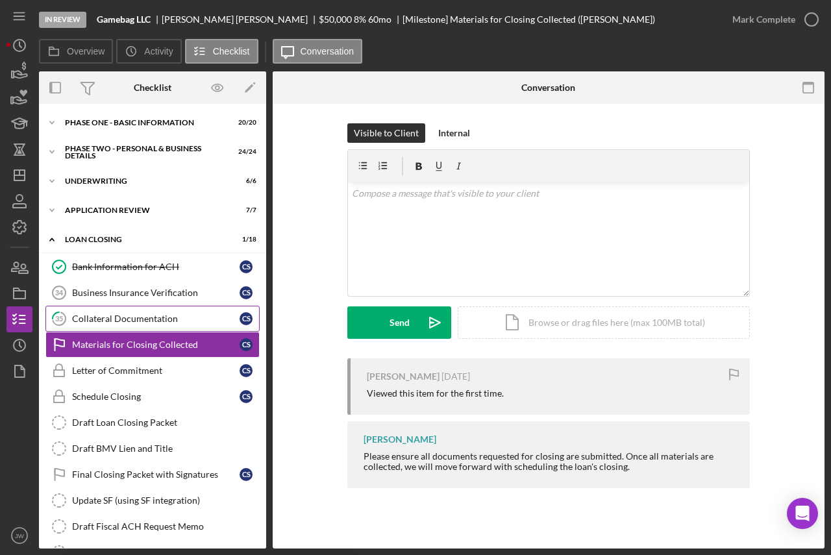
click at [130, 319] on div "Collateral Documentation" at bounding box center [155, 318] width 167 height 10
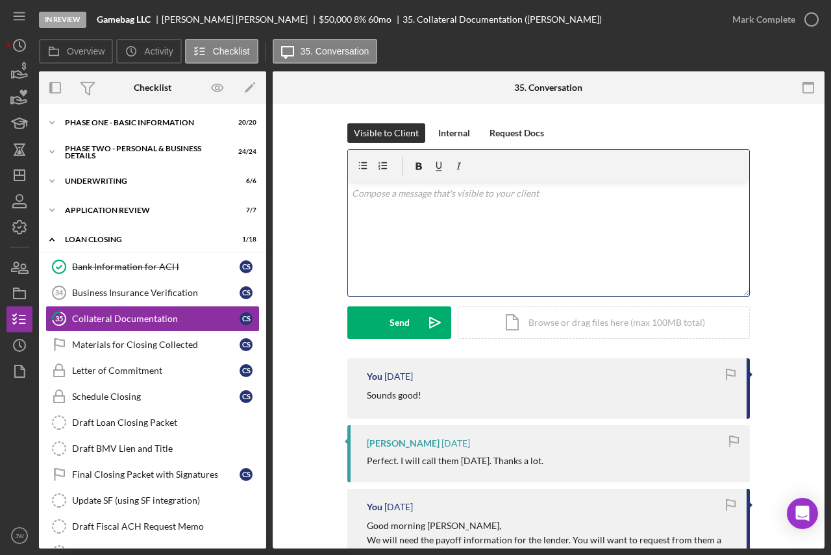
click at [414, 228] on div "v Color teal Color pink Remove color Add row above Add row below Add column bef…" at bounding box center [548, 239] width 401 height 114
click at [157, 289] on div "Business Insurance Verification" at bounding box center [155, 292] width 167 height 10
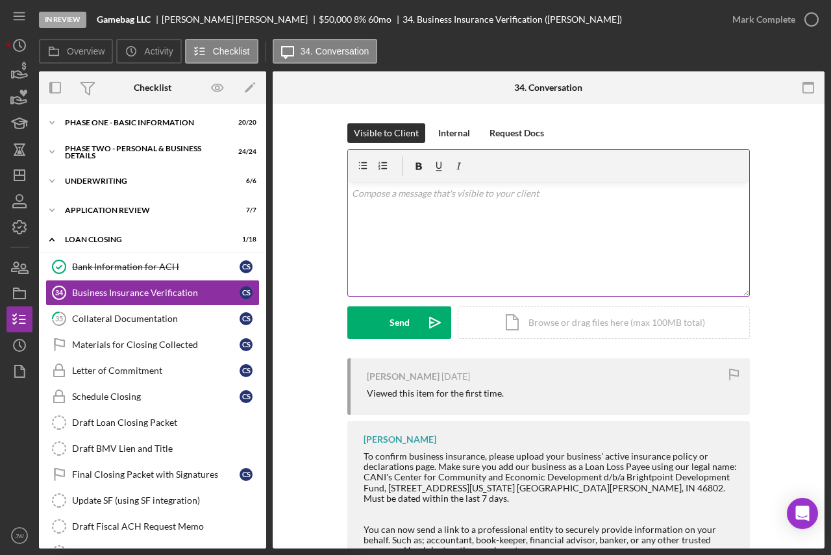
click at [428, 229] on div "v Color teal Color pink Remove color Add row above Add row below Add column bef…" at bounding box center [548, 239] width 401 height 114
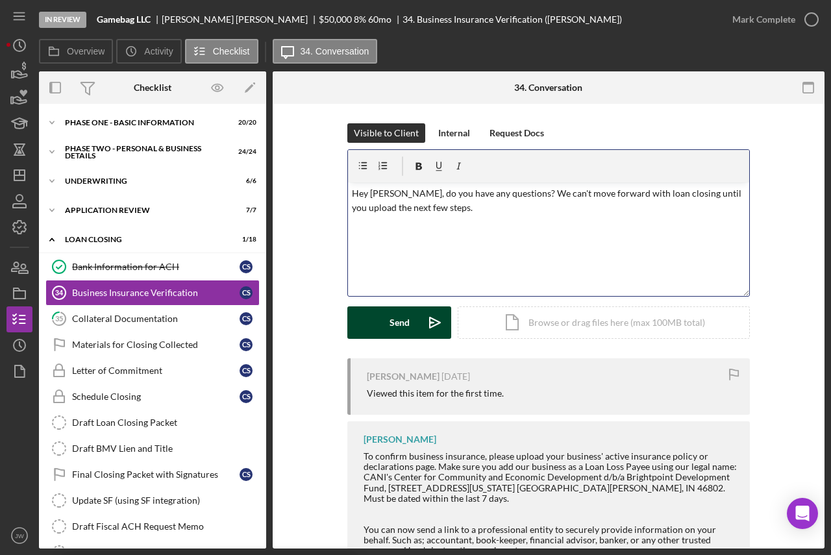
click at [411, 323] on button "Send Icon/icon-invite-send" at bounding box center [399, 322] width 104 height 32
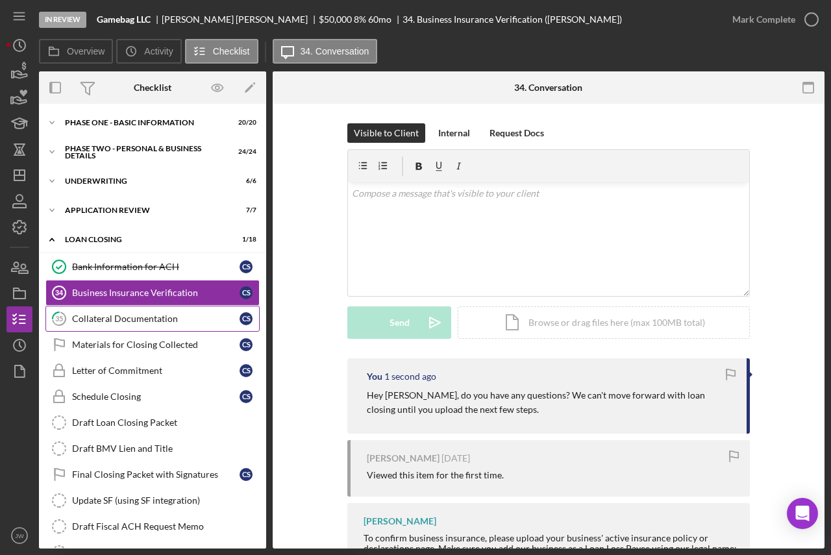
click at [100, 320] on div "Collateral Documentation" at bounding box center [155, 318] width 167 height 10
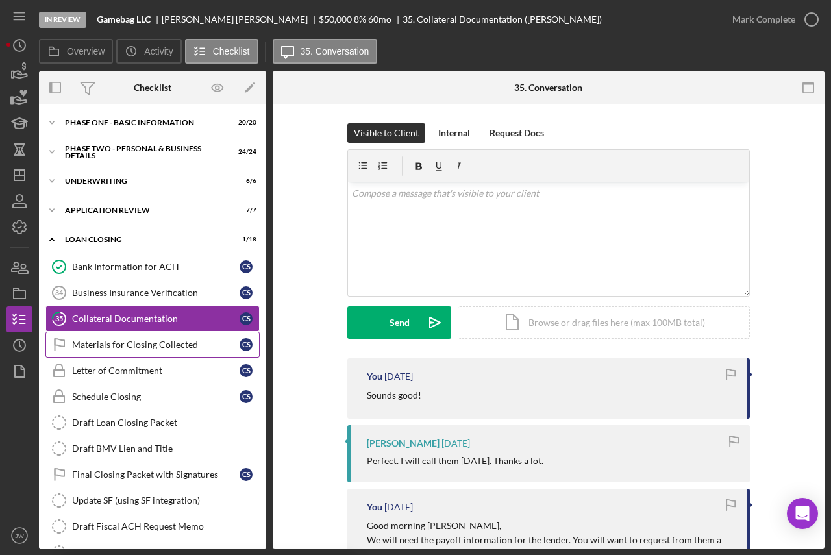
click at [112, 346] on div "Materials for Closing Collected" at bounding box center [155, 344] width 167 height 10
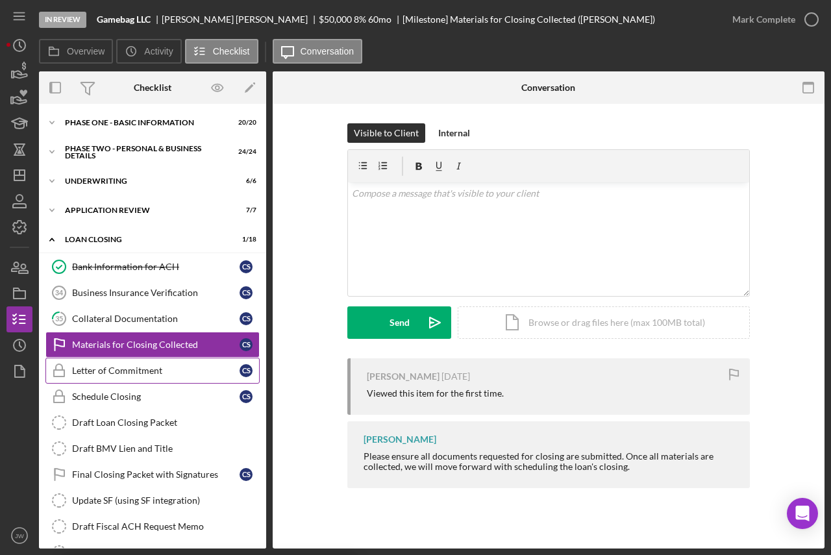
click at [165, 367] on div "Letter of Commitment" at bounding box center [155, 370] width 167 height 10
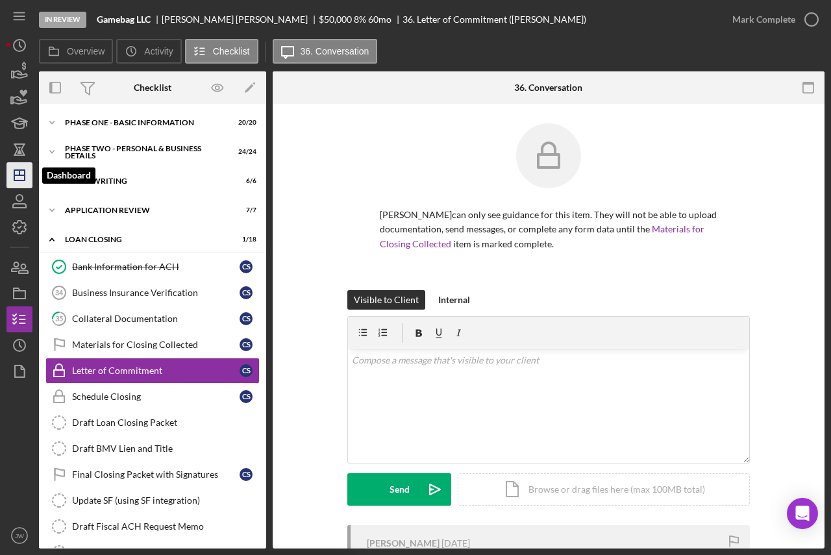
click at [22, 175] on line "button" at bounding box center [19, 175] width 10 height 0
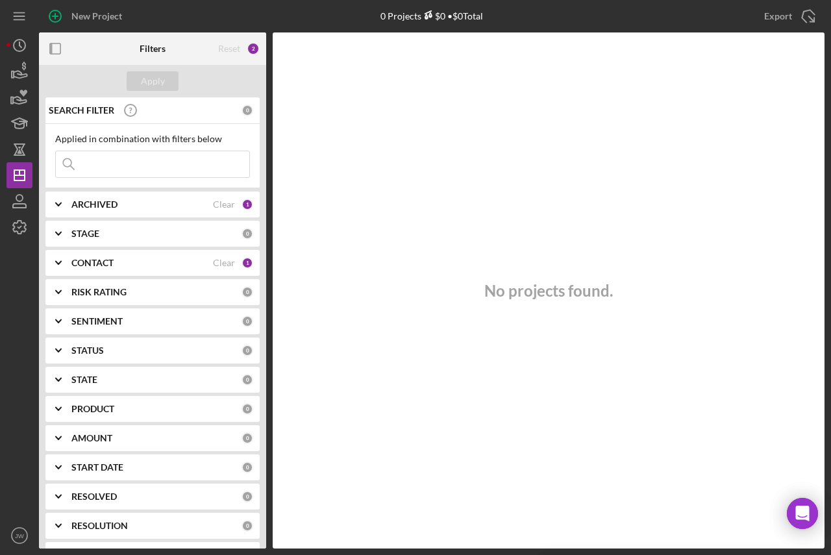
click at [145, 260] on div "CONTACT" at bounding box center [141, 263] width 141 height 10
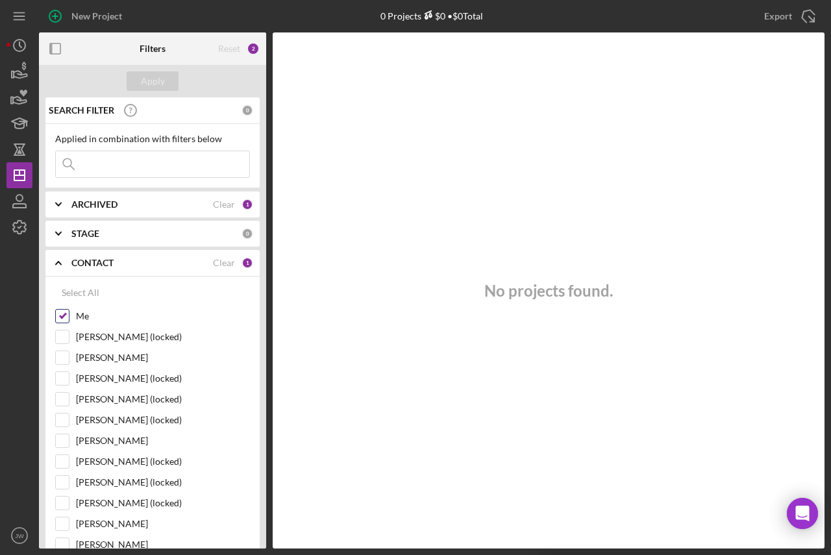
click at [62, 312] on input "Me" at bounding box center [62, 316] width 13 height 13
checkbox input "false"
click at [796, 505] on div "Open Intercom Messenger" at bounding box center [802, 513] width 34 height 34
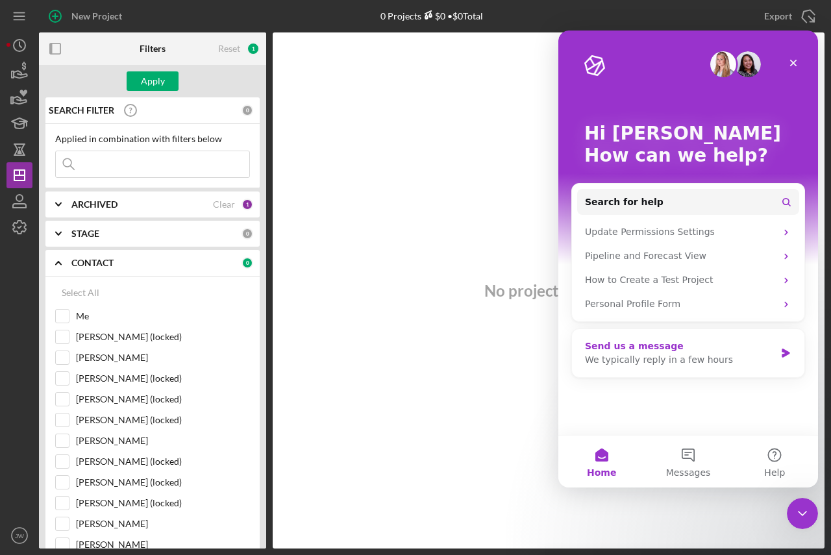
click at [689, 348] on div "Send us a message" at bounding box center [680, 346] width 190 height 14
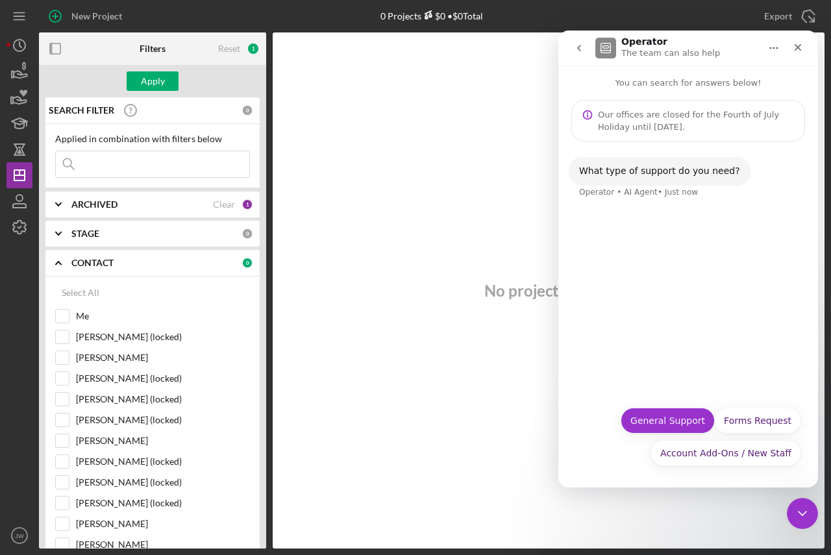
click at [655, 420] on button "General Support" at bounding box center [667, 420] width 94 height 26
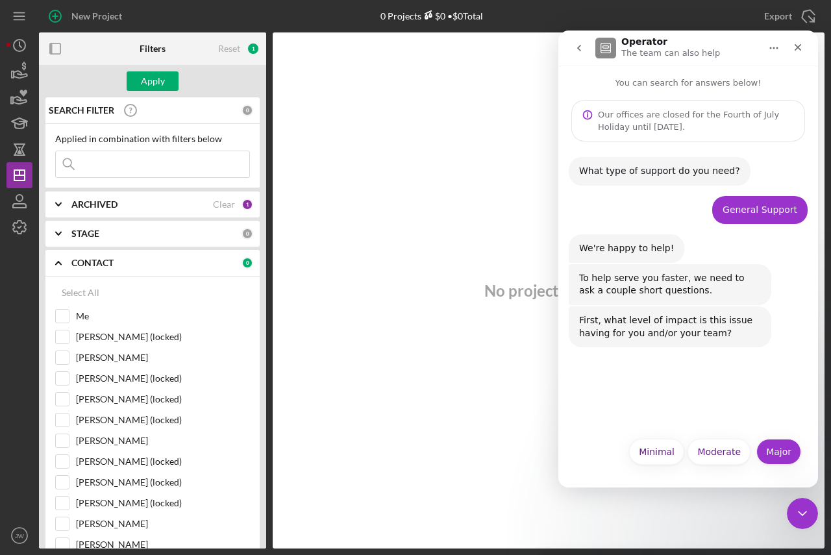
click at [782, 456] on button "Major" at bounding box center [778, 452] width 45 height 26
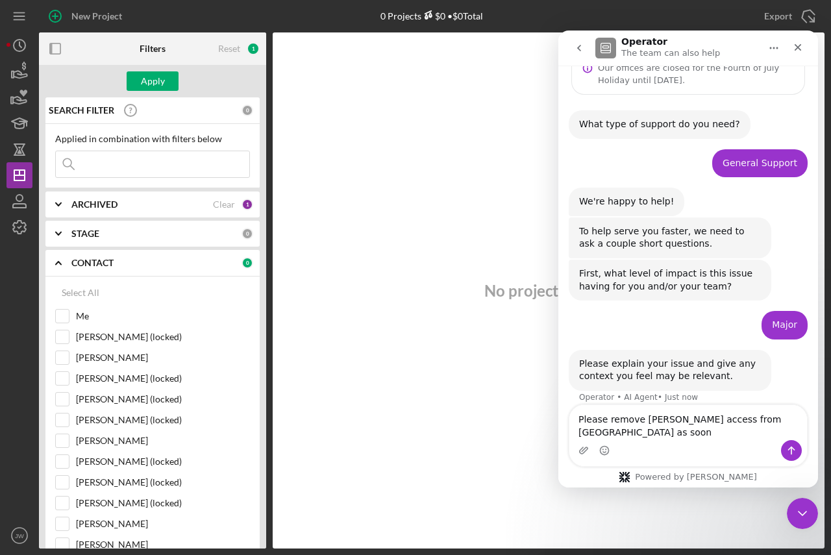
scroll to position [60, 0]
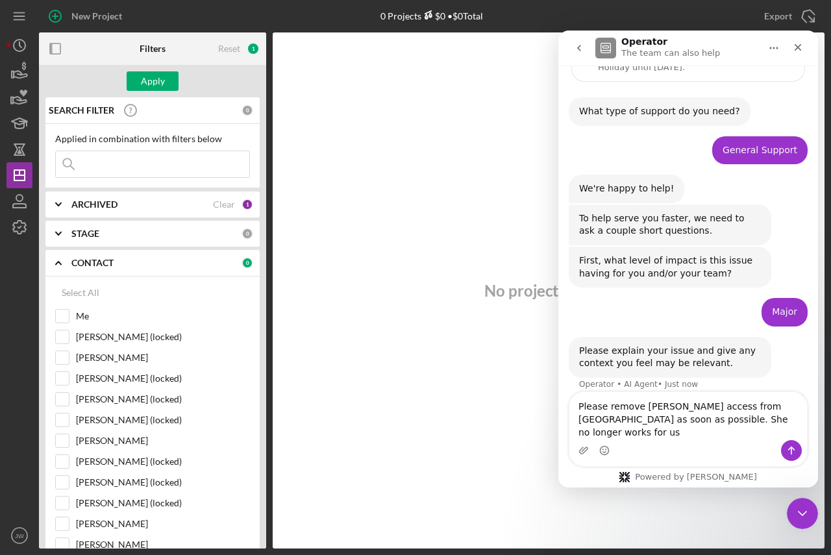
type textarea "Please remove Grace Young's access from Lenderfit as soon as possible. She no l…"
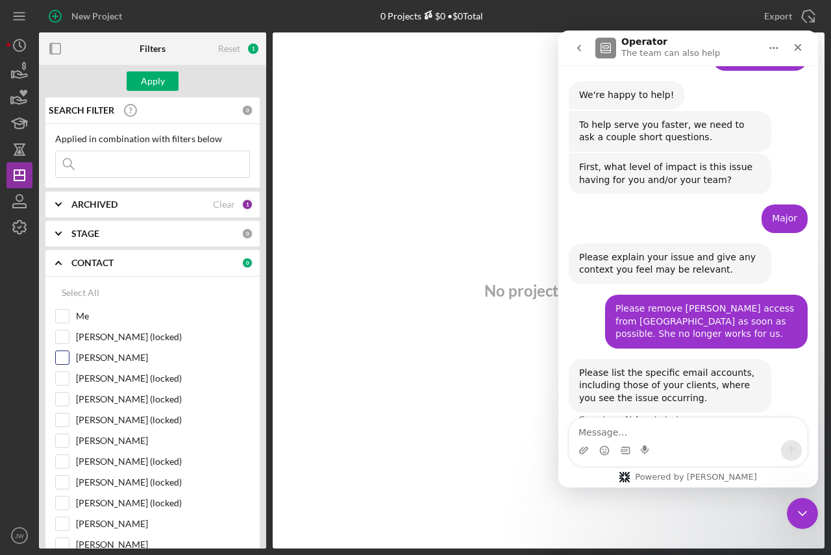
scroll to position [175, 0]
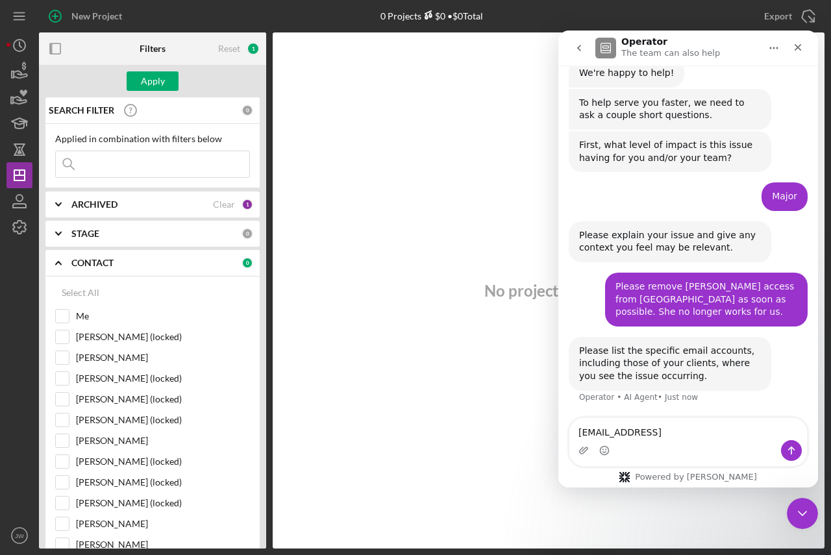
type textarea "graceyoung@mybrightpoint.org"
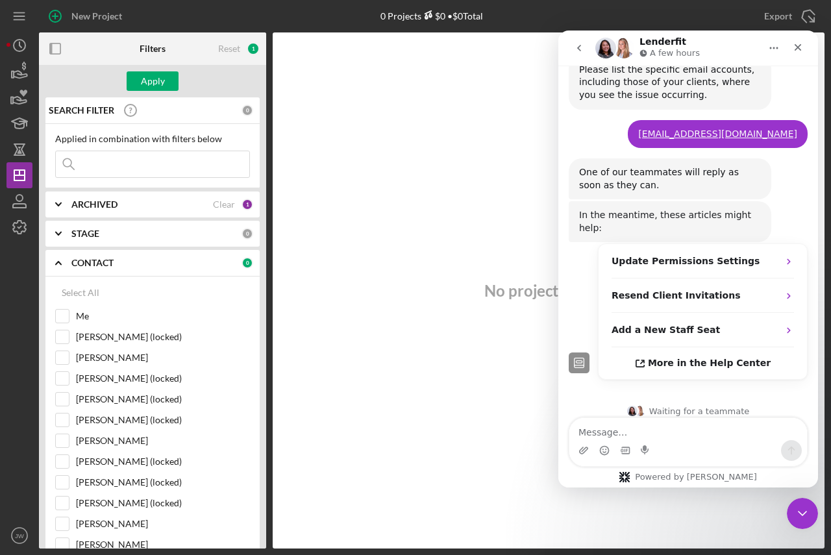
scroll to position [456, 0]
click at [20, 537] on text "JW" at bounding box center [20, 535] width 10 height 7
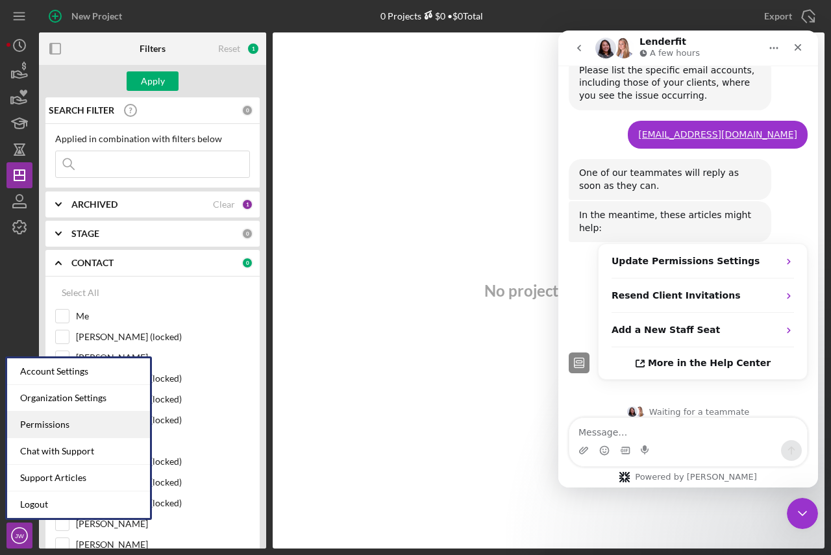
click at [53, 422] on div "Permissions" at bounding box center [78, 424] width 143 height 27
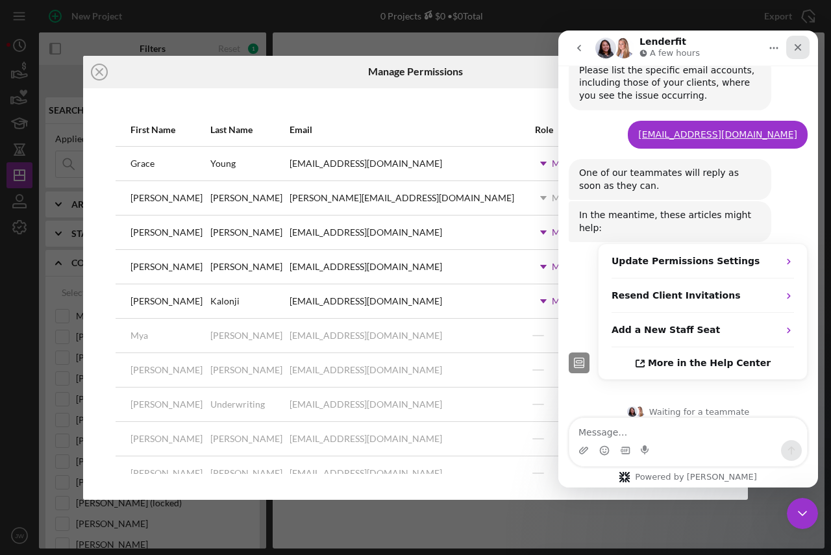
click at [798, 47] on icon "Close" at bounding box center [797, 47] width 7 height 7
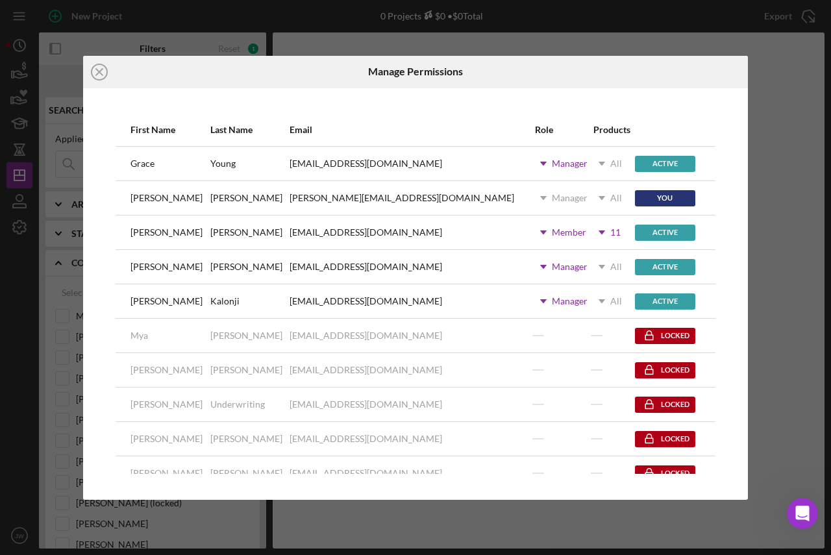
scroll to position [477, 0]
click at [527, 160] on icon "Icon/Dropdown Arrow" at bounding box center [543, 163] width 32 height 32
click at [640, 98] on div "First Name Last Name Email Role Products Grace Young gracetolson@mybrightpoint.…" at bounding box center [415, 293] width 664 height 411
click at [585, 163] on icon "Icon/Dropdown Arrow" at bounding box center [601, 163] width 32 height 32
click at [598, 165] on use at bounding box center [601, 164] width 6 height 4
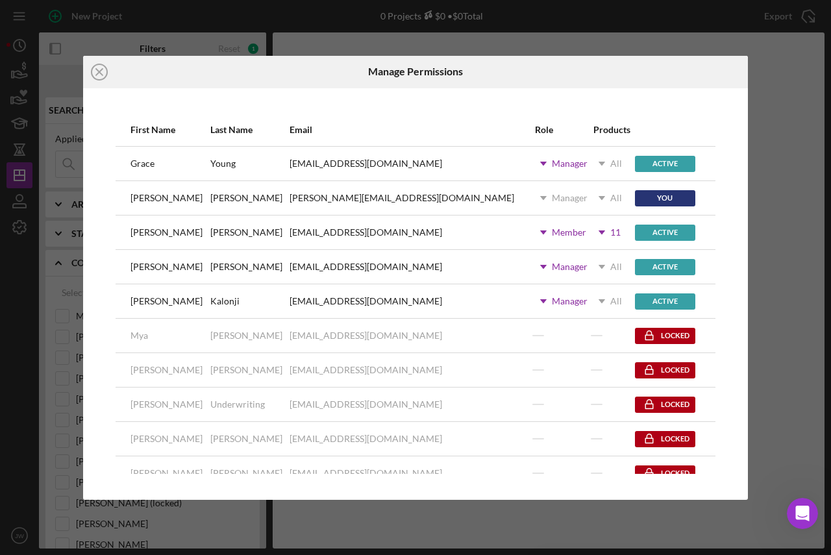
click at [540, 162] on use at bounding box center [543, 164] width 6 height 4
click at [593, 122] on div "Products" at bounding box center [613, 130] width 40 height 31
click at [552, 164] on div "Manager" at bounding box center [570, 163] width 36 height 10
click at [498, 222] on label "Member" at bounding box center [515, 223] width 34 height 10
click at [583, 164] on icon "Icon/Dropdown Arrow" at bounding box center [599, 163] width 32 height 32
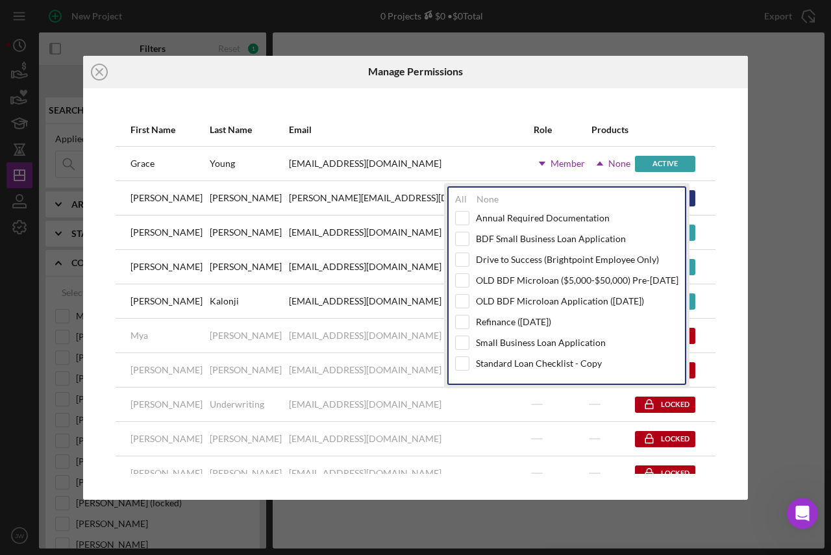
click at [583, 163] on icon "Icon/Dropdown Arrow" at bounding box center [599, 163] width 32 height 32
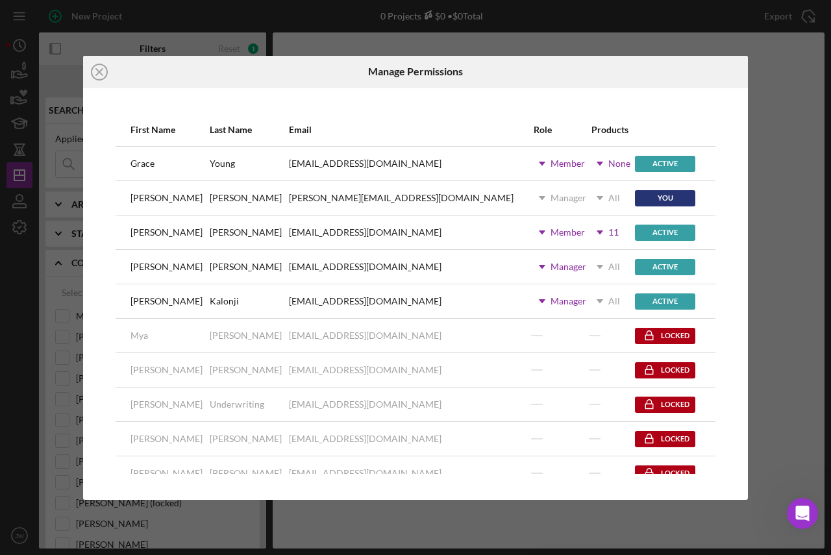
click at [650, 106] on div "First Name Last Name Email Role Products Grace Young gracetolson@mybrightpoint.…" at bounding box center [415, 293] width 664 height 411
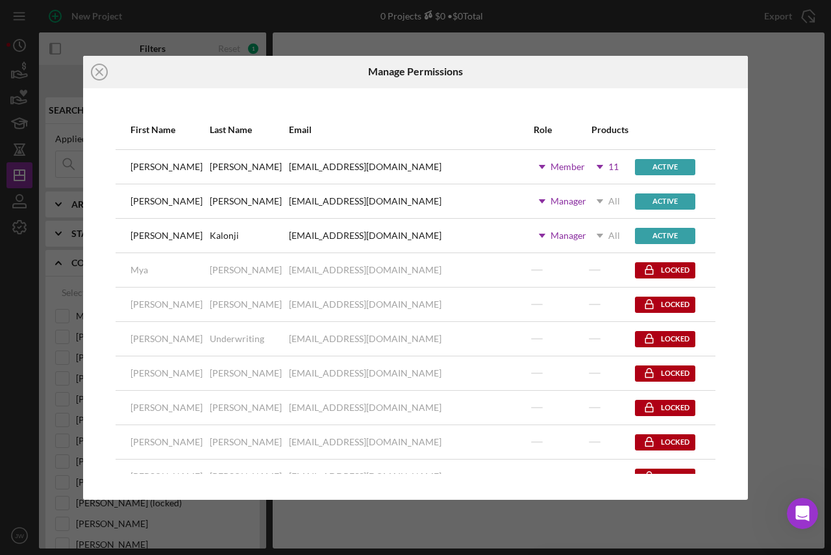
scroll to position [0, 0]
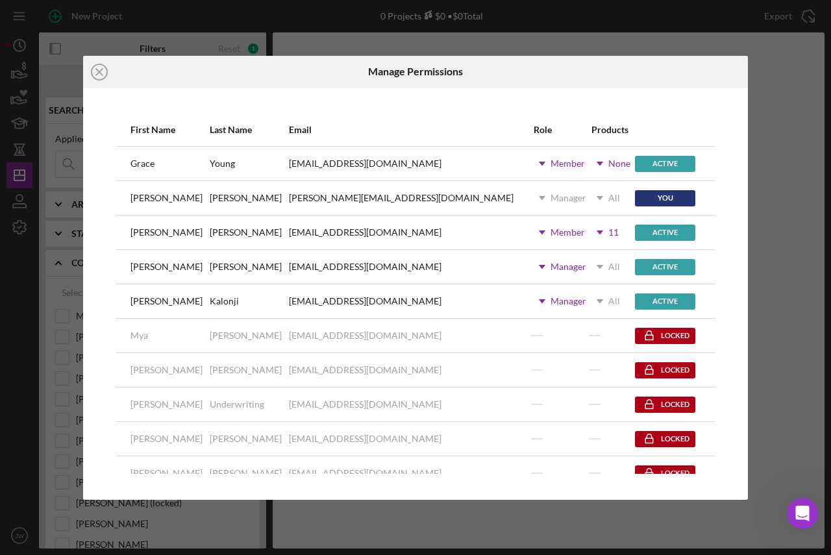
click at [382, 102] on div "First Name Last Name Email Role Products Grace Young gracetolson@mybrightpoint.…" at bounding box center [415, 293] width 664 height 411
click at [103, 71] on icon "Icon/Close" at bounding box center [99, 72] width 32 height 32
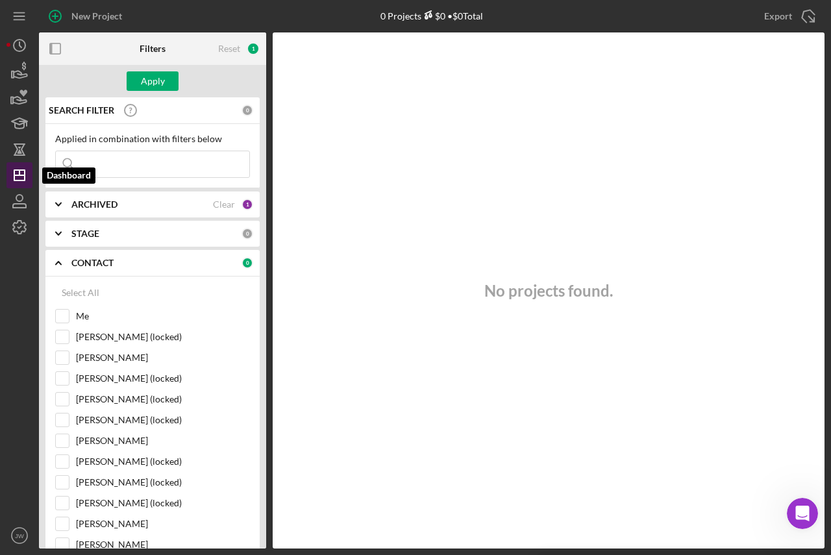
click at [16, 175] on line "button" at bounding box center [19, 175] width 10 height 0
